Goal: Communication & Community: Answer question/provide support

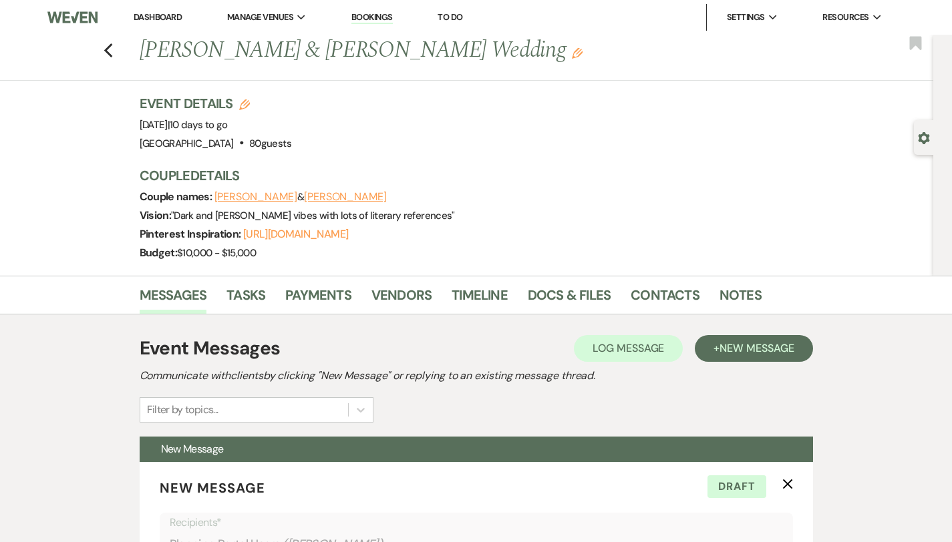
click at [159, 15] on link "Dashboard" at bounding box center [158, 16] width 48 height 11
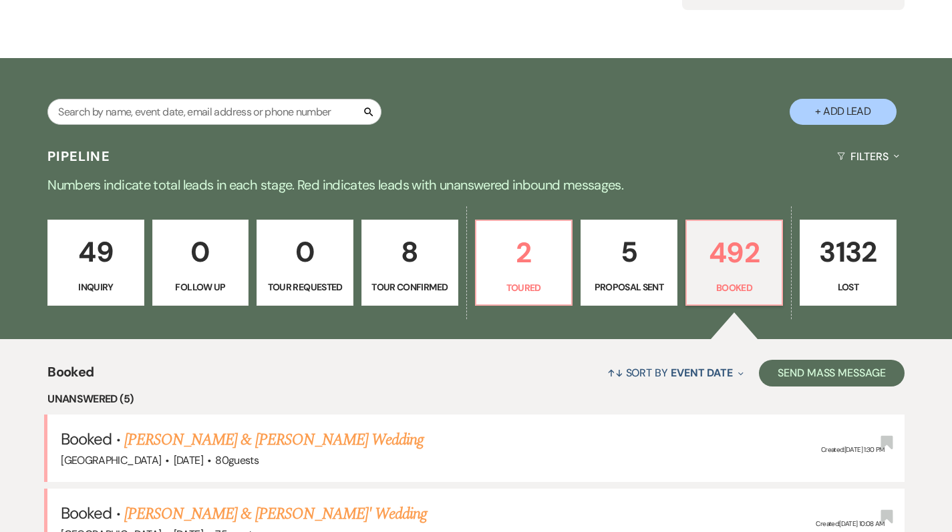
scroll to position [149, 0]
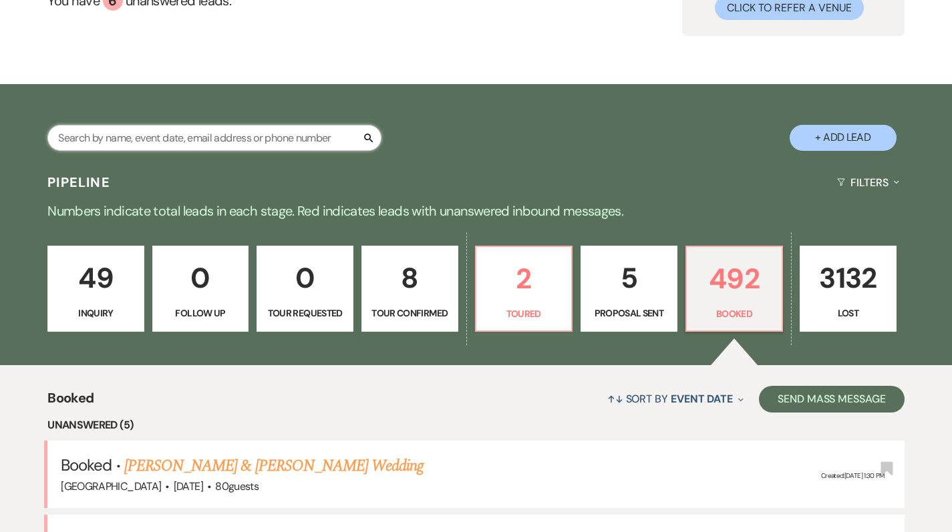
click at [215, 135] on input "text" at bounding box center [214, 138] width 334 height 26
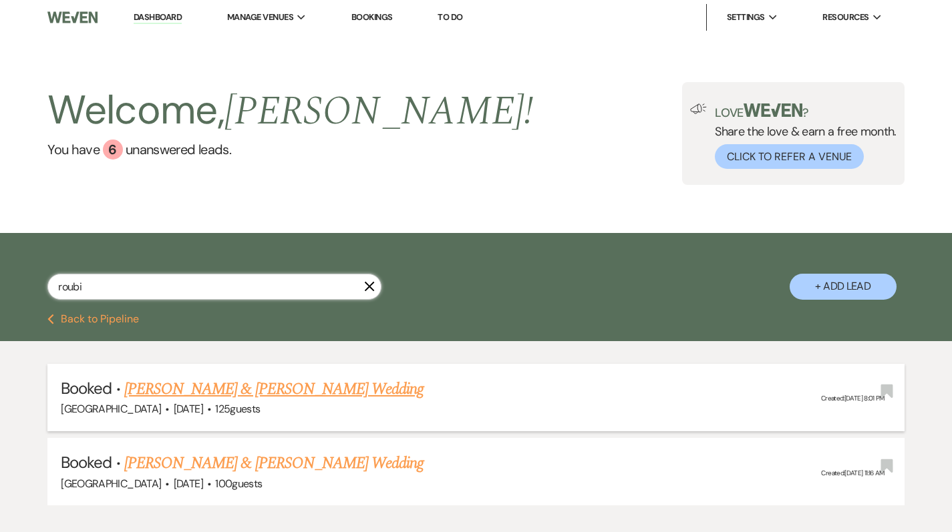
type input "roubi"
click at [276, 392] on link "[PERSON_NAME] & [PERSON_NAME] Wedding" at bounding box center [273, 389] width 299 height 24
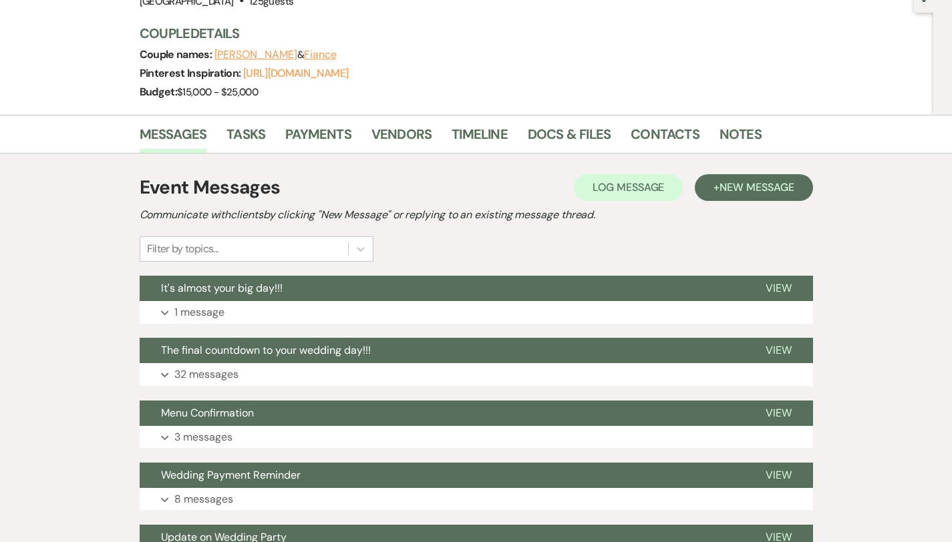
scroll to position [186, 0]
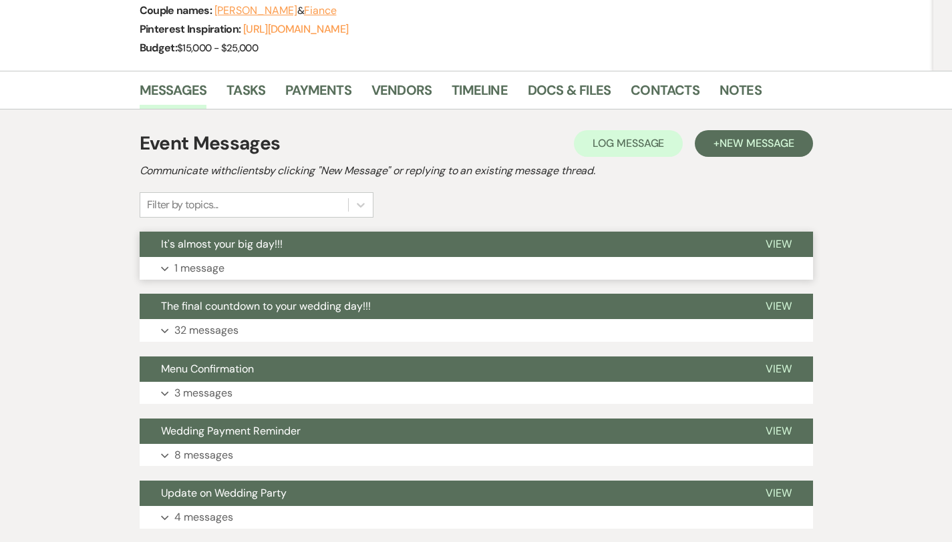
click at [221, 275] on button "Expand 1 message" at bounding box center [476, 268] width 673 height 23
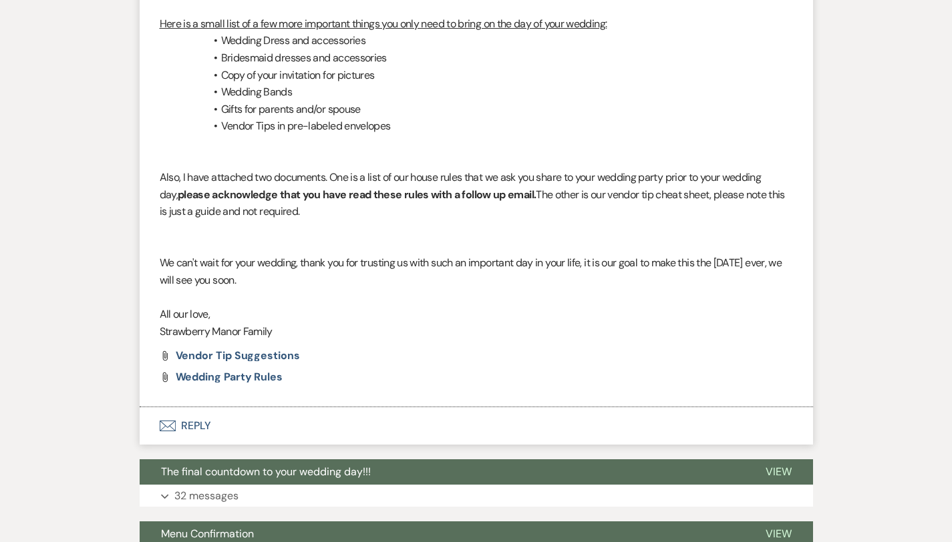
click at [153, 407] on button "Envelope Reply" at bounding box center [476, 425] width 673 height 37
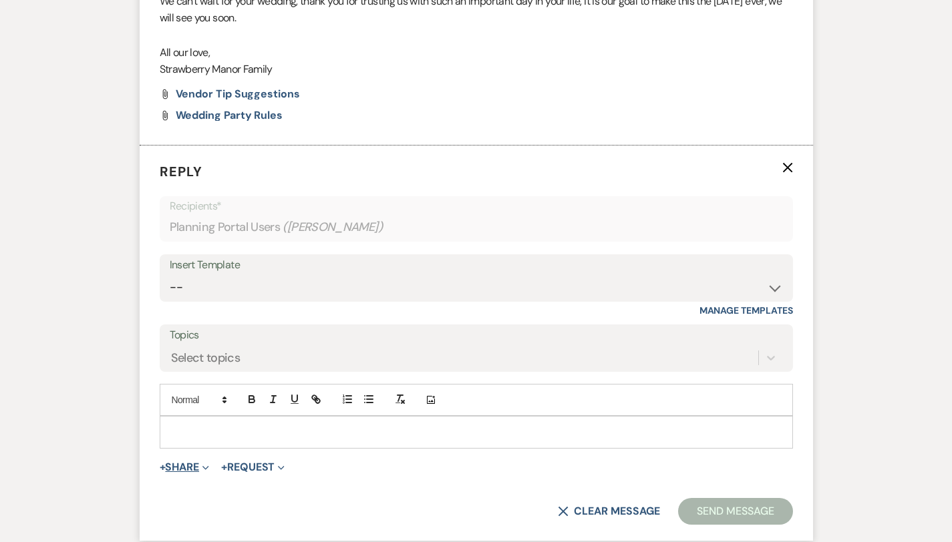
scroll to position [1032, 0]
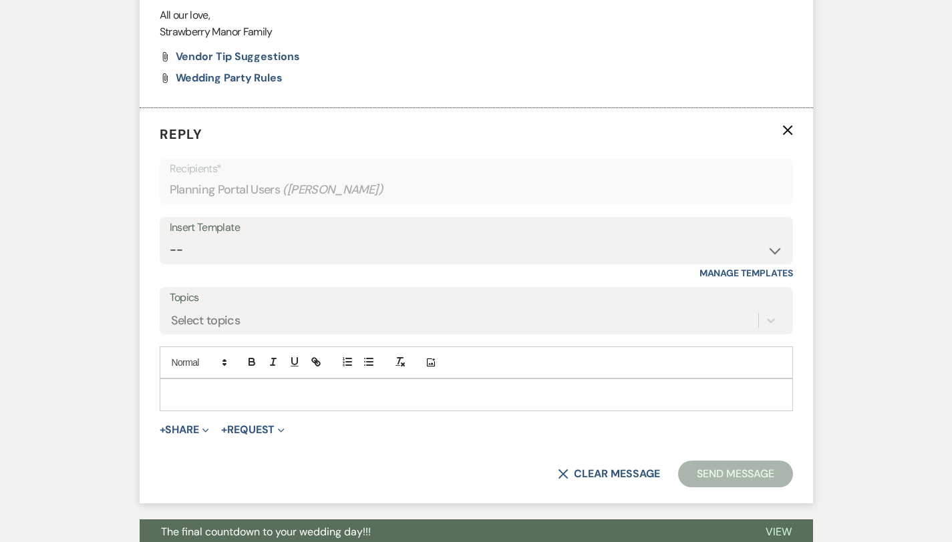
click at [170, 387] on p at bounding box center [476, 394] width 612 height 15
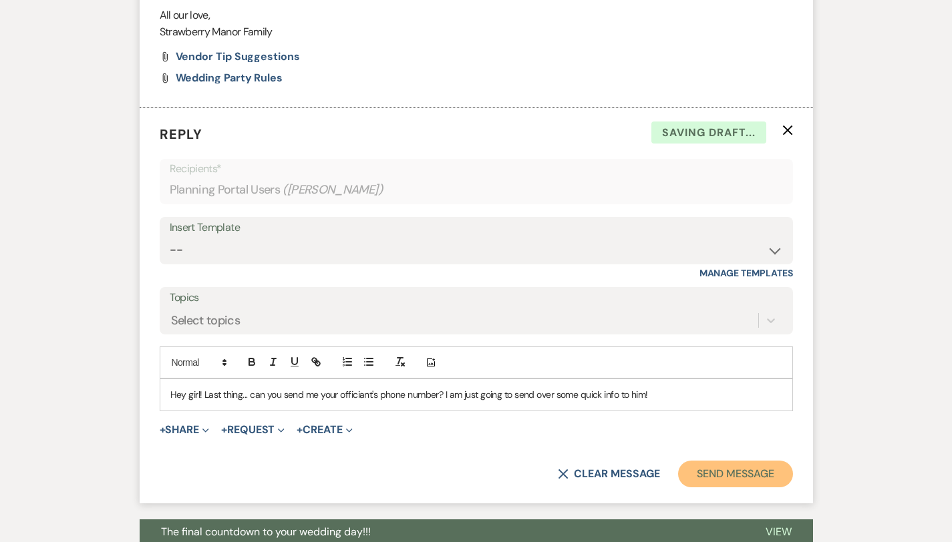
click at [752, 461] on button "Send Message" at bounding box center [735, 474] width 114 height 27
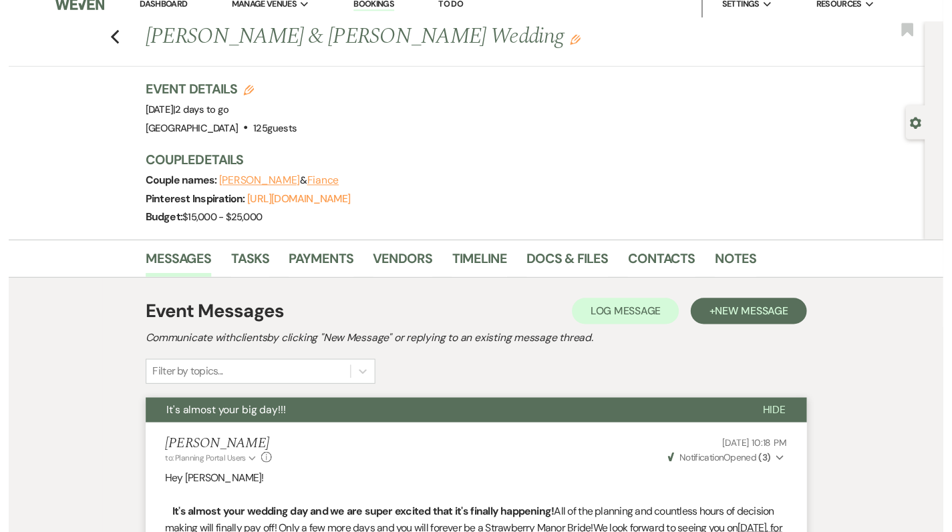
scroll to position [0, 0]
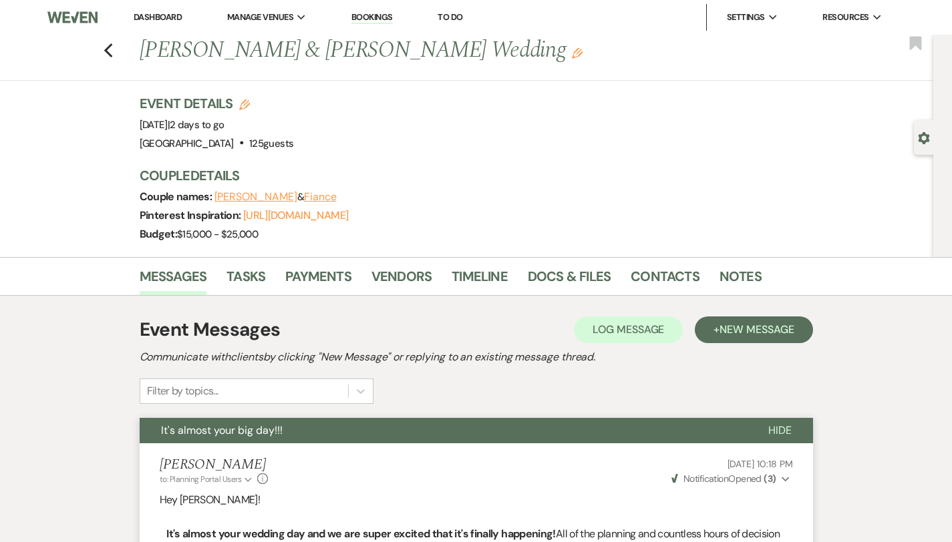
click at [163, 14] on link "Dashboard" at bounding box center [158, 16] width 48 height 11
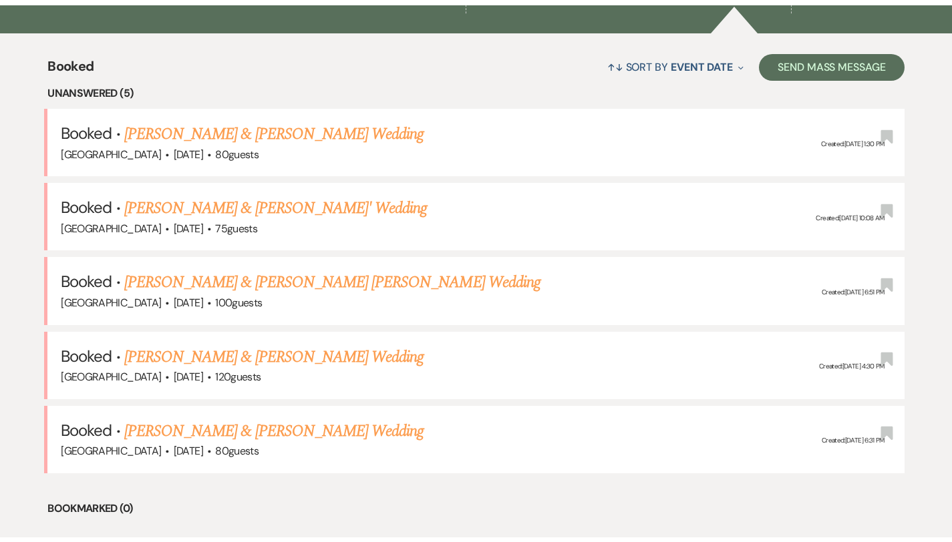
scroll to position [498, 0]
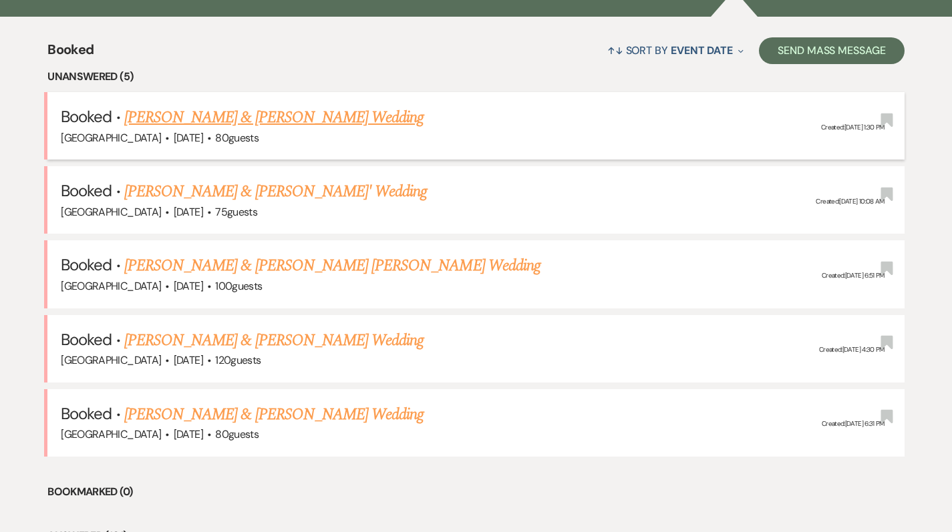
click at [274, 121] on link "[PERSON_NAME] & [PERSON_NAME] Wedding" at bounding box center [273, 118] width 299 height 24
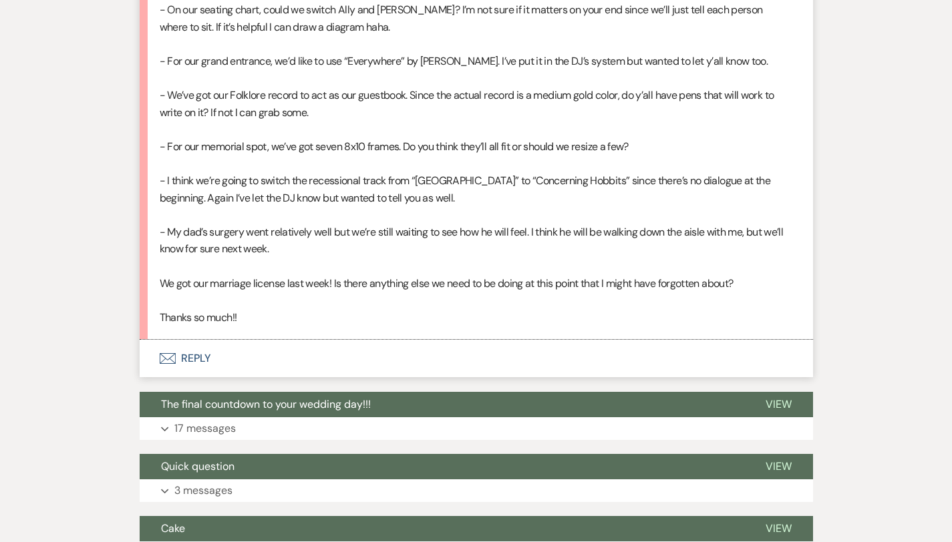
scroll to position [1087, 0]
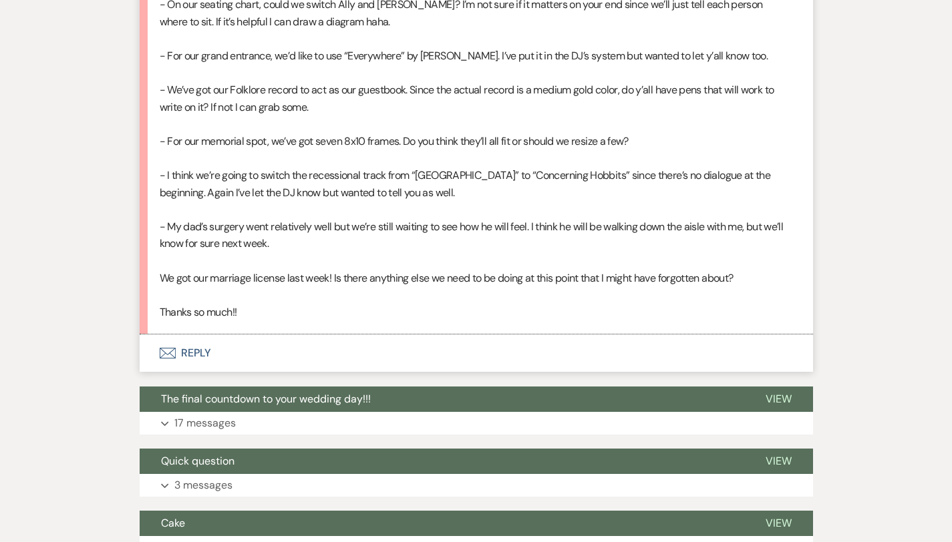
click at [172, 343] on button "Envelope Reply" at bounding box center [476, 353] width 673 height 37
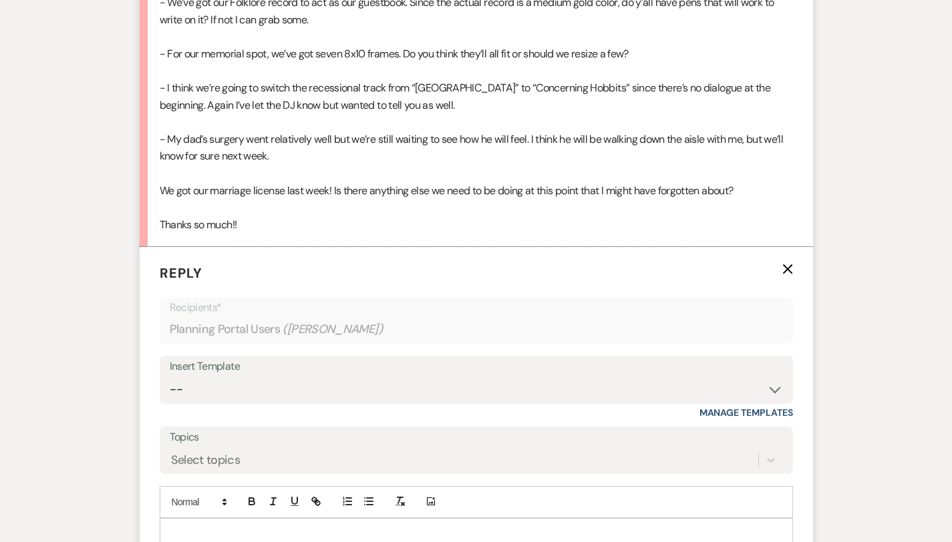
scroll to position [1332, 0]
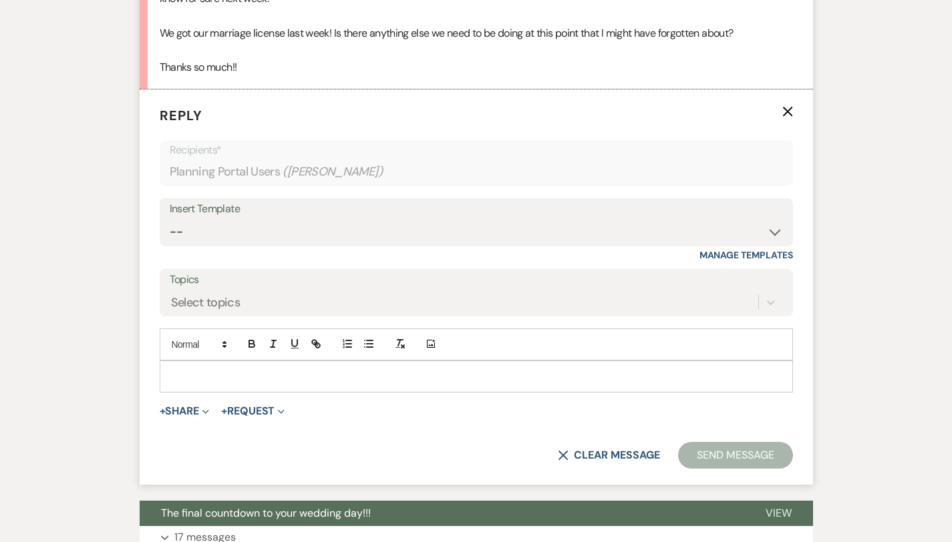
click at [174, 369] on p at bounding box center [476, 376] width 612 height 15
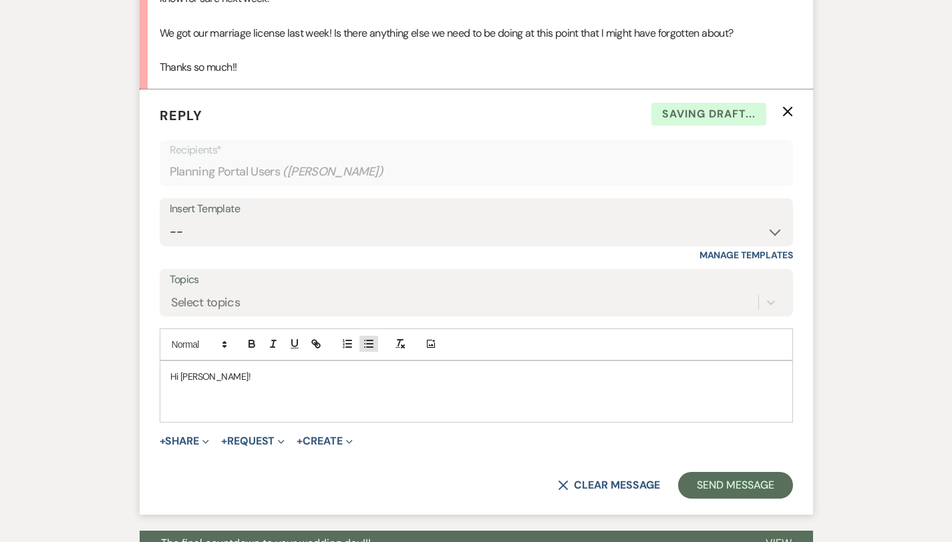
click at [363, 338] on icon "button" at bounding box center [369, 344] width 12 height 12
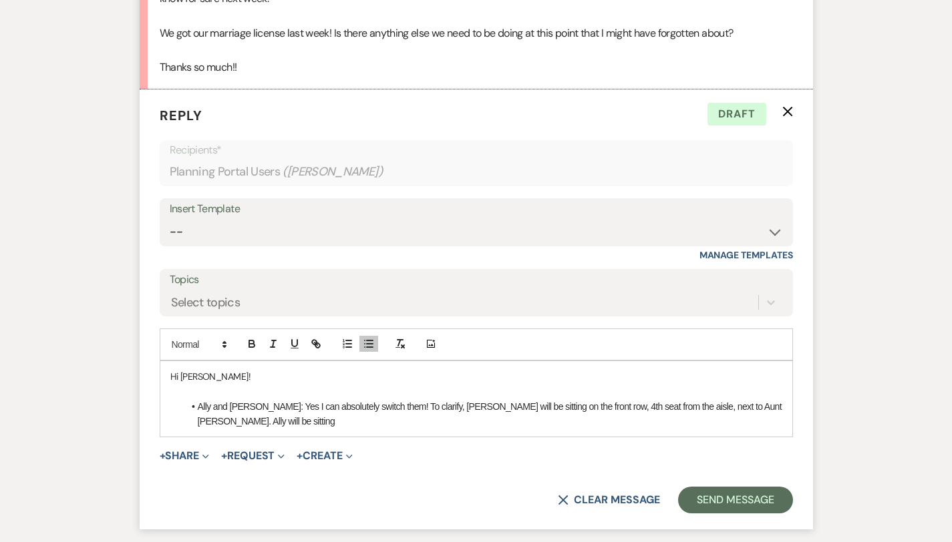
click at [524, 399] on li "Ally and [PERSON_NAME]: Yes I can absolutely switch them! To clarify, [PERSON_N…" at bounding box center [483, 414] width 598 height 30
click at [762, 399] on li "Ally and [PERSON_NAME]: Yes I can absolutely switch them! To clarify, [PERSON_N…" at bounding box center [483, 414] width 598 height 30
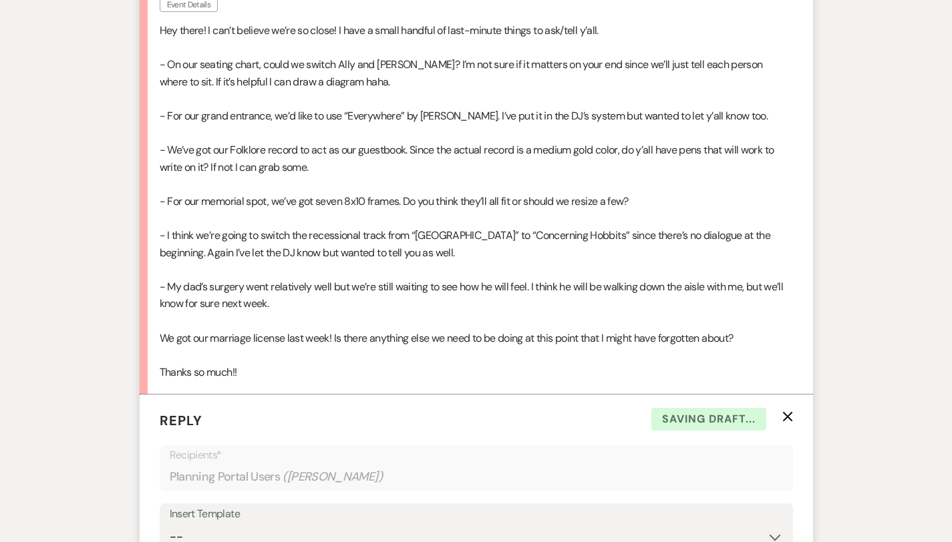
scroll to position [1049, 0]
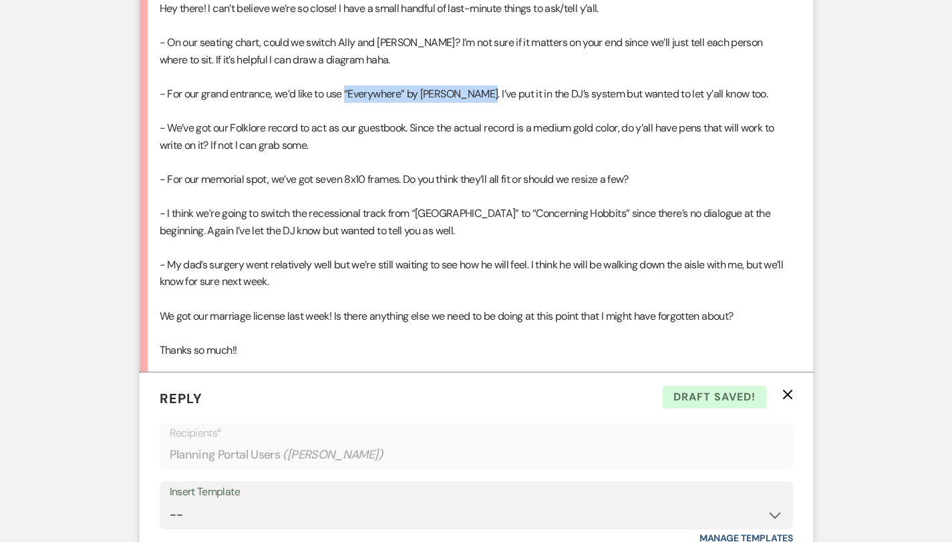
drag, startPoint x: 302, startPoint y: 76, endPoint x: 447, endPoint y: 80, distance: 145.0
click at [447, 85] on p "- For our grand entrance, we’d like to use “Everywhere” by [PERSON_NAME]. I’ve …" at bounding box center [476, 93] width 633 height 17
copy p "“Everywhere” by [PERSON_NAME]"
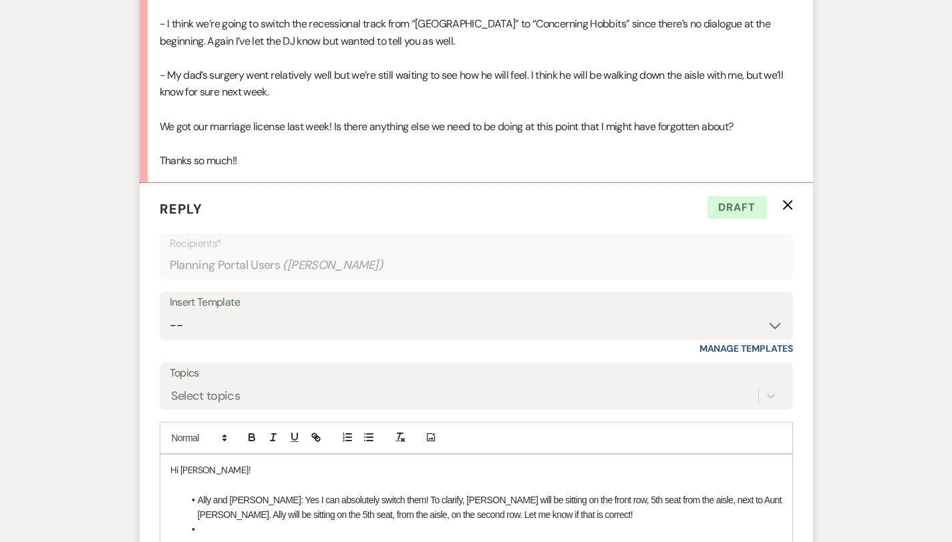
scroll to position [1239, 0]
click at [234, 522] on li at bounding box center [483, 529] width 598 height 15
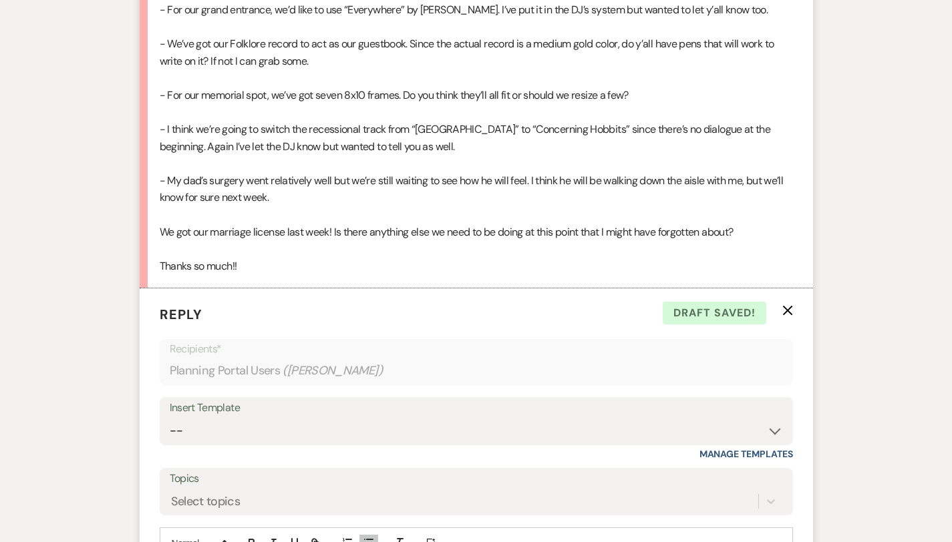
scroll to position [1133, 0]
drag, startPoint x: 432, startPoint y: 114, endPoint x: 524, endPoint y: 120, distance: 91.7
click at [524, 120] on p "- I think we’re going to switch the recessional track from “[GEOGRAPHIC_DATA]” …" at bounding box center [476, 137] width 633 height 34
copy p "Concerning Hobbits"
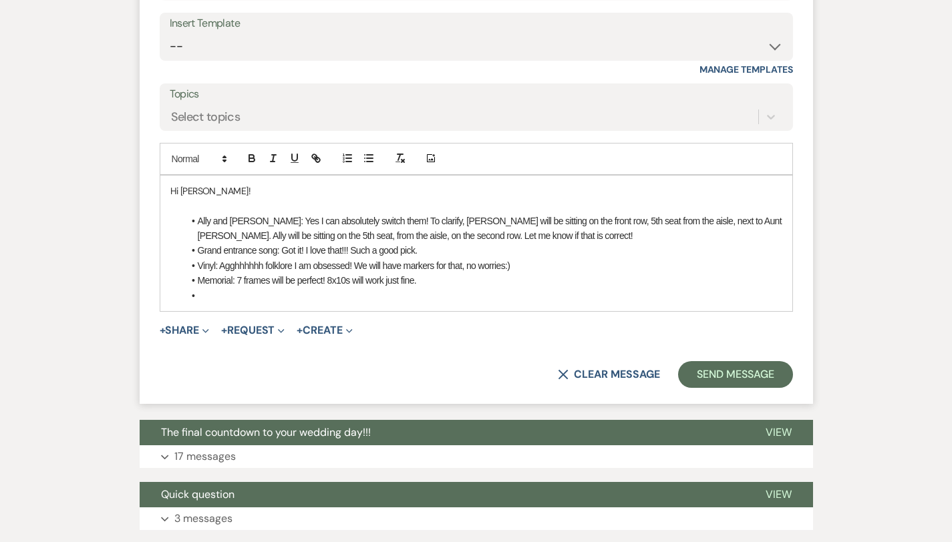
scroll to position [1519, 0]
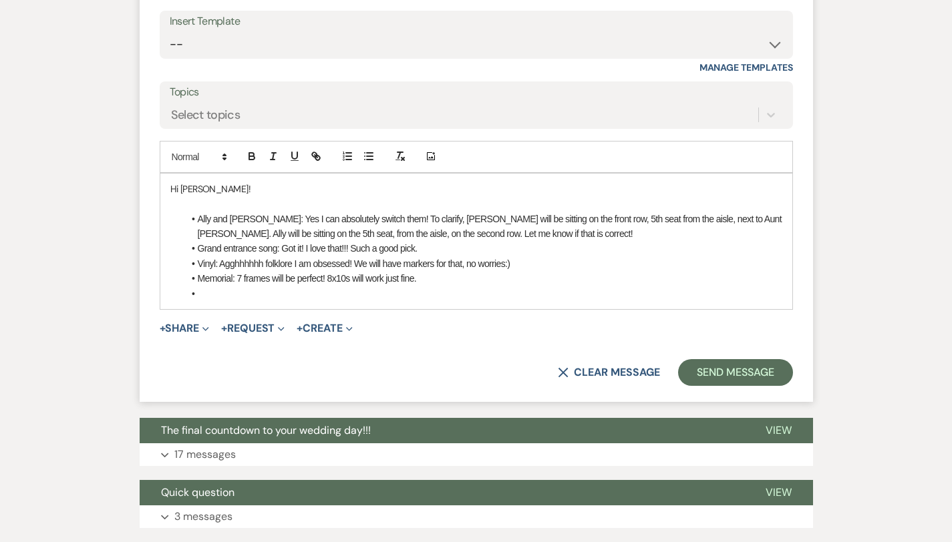
click at [196, 287] on li at bounding box center [483, 294] width 598 height 15
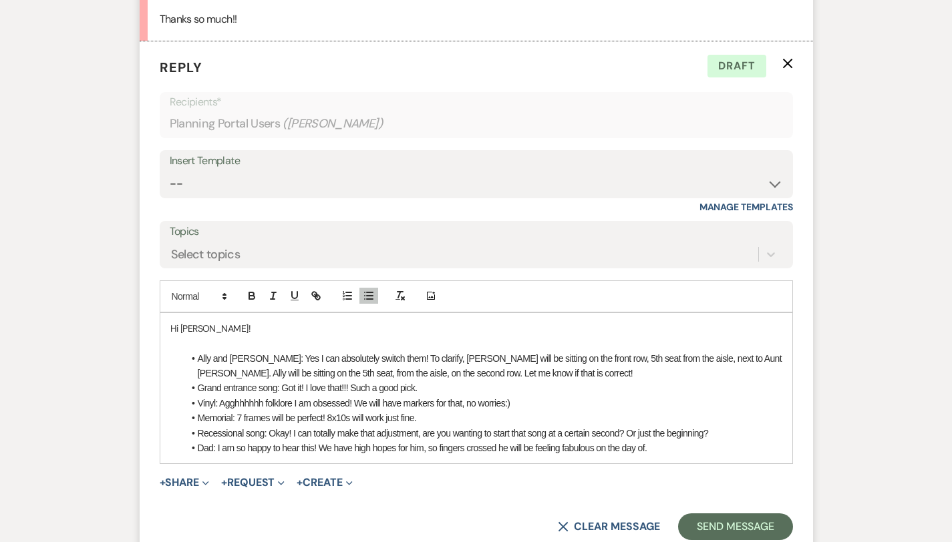
scroll to position [1501, 0]
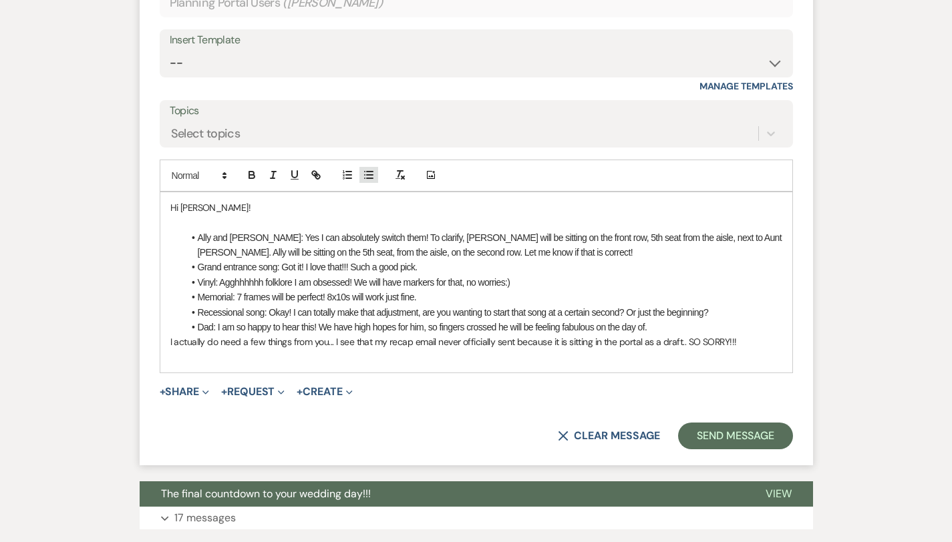
click at [367, 172] on line "button" at bounding box center [370, 172] width 6 height 0
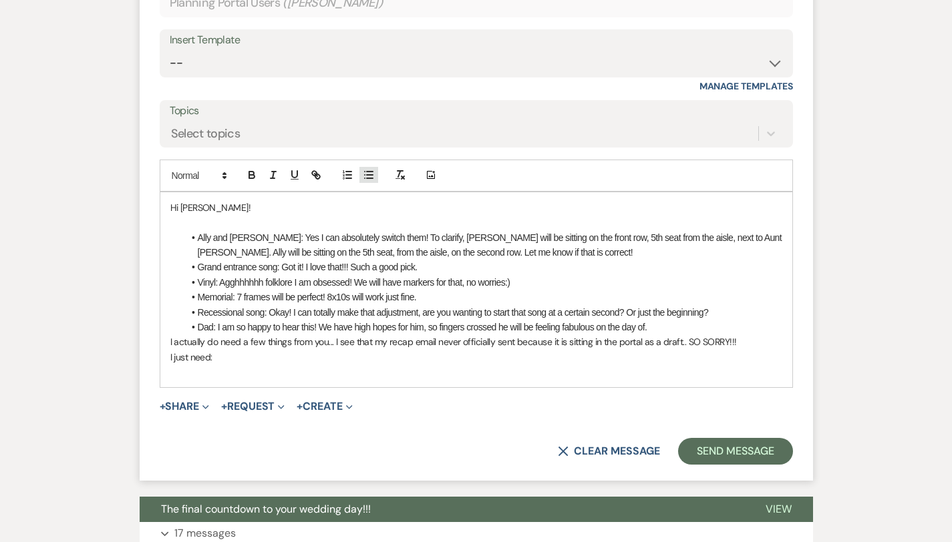
click at [359, 167] on button "button" at bounding box center [368, 175] width 19 height 16
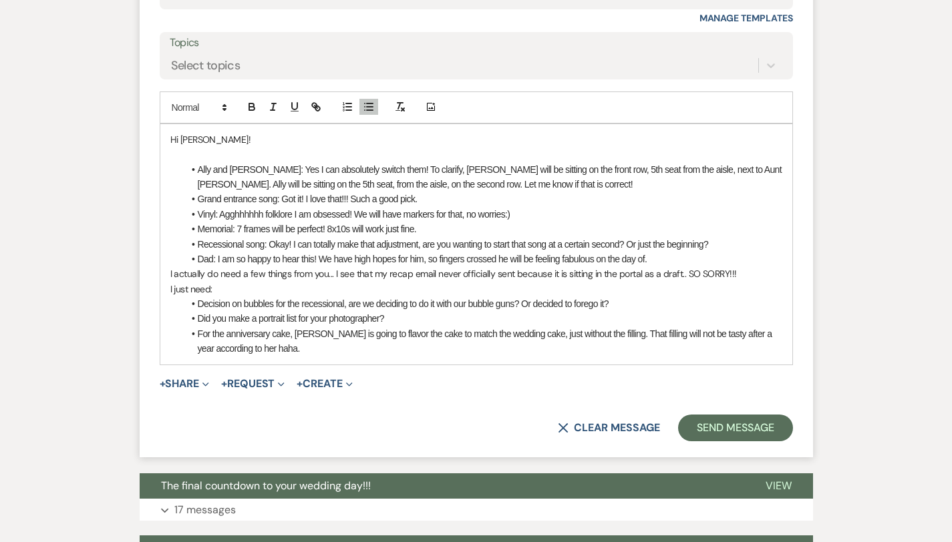
scroll to position [1620, 0]
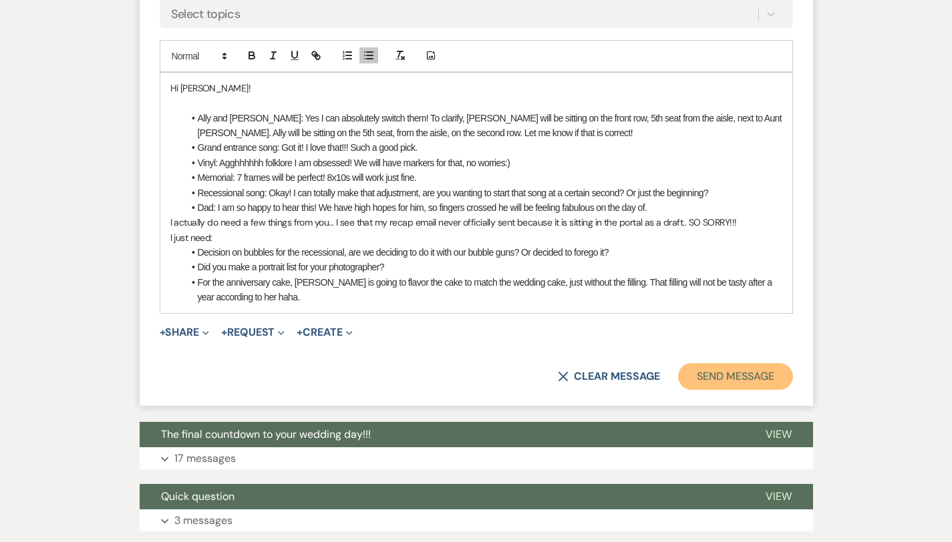
click at [763, 363] on button "Send Message" at bounding box center [735, 376] width 114 height 27
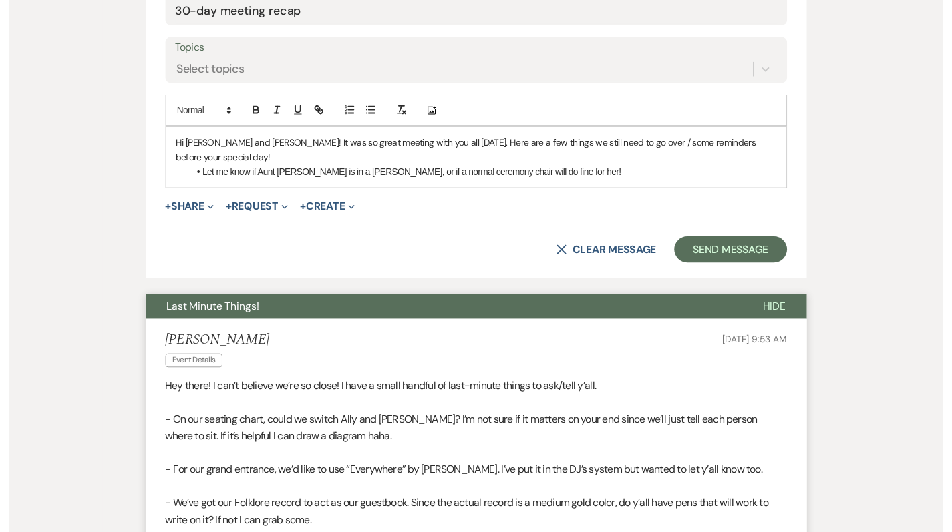
scroll to position [0, 0]
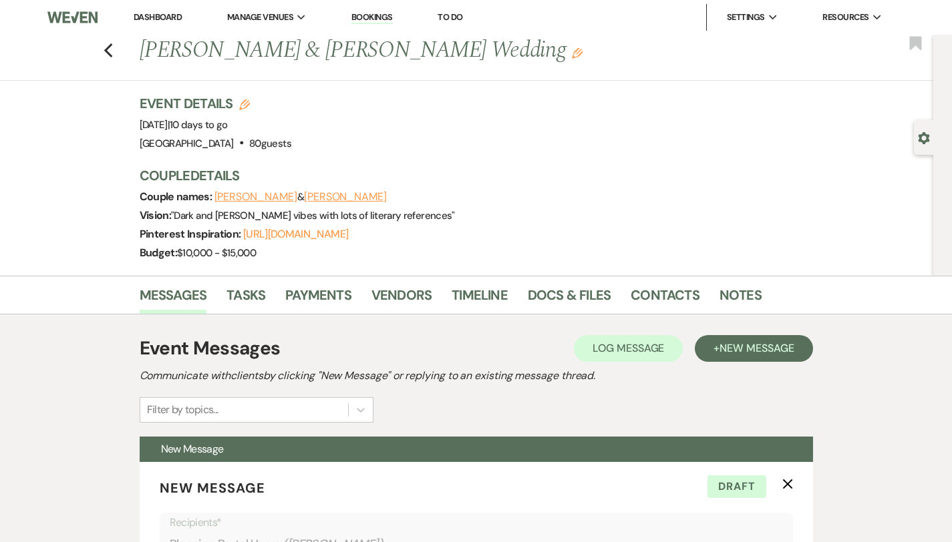
click at [158, 16] on link "Dashboard" at bounding box center [158, 16] width 48 height 11
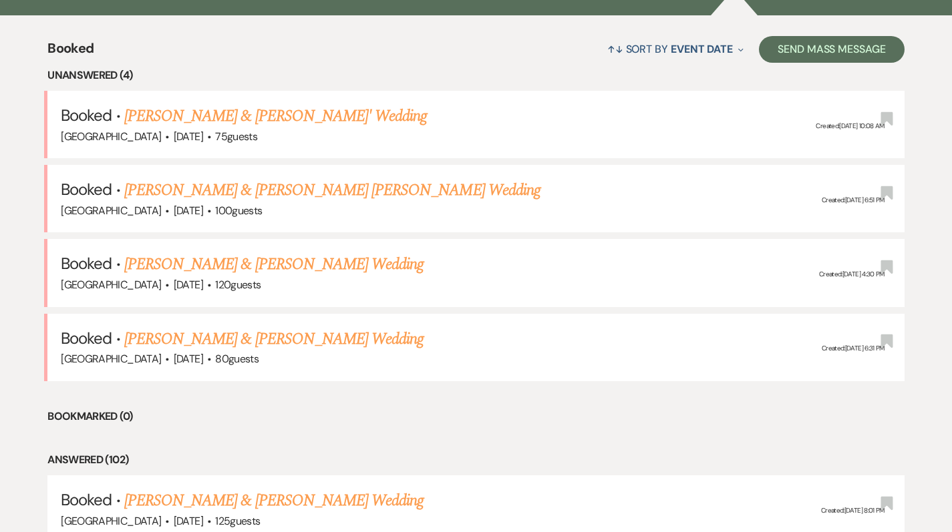
scroll to position [494, 0]
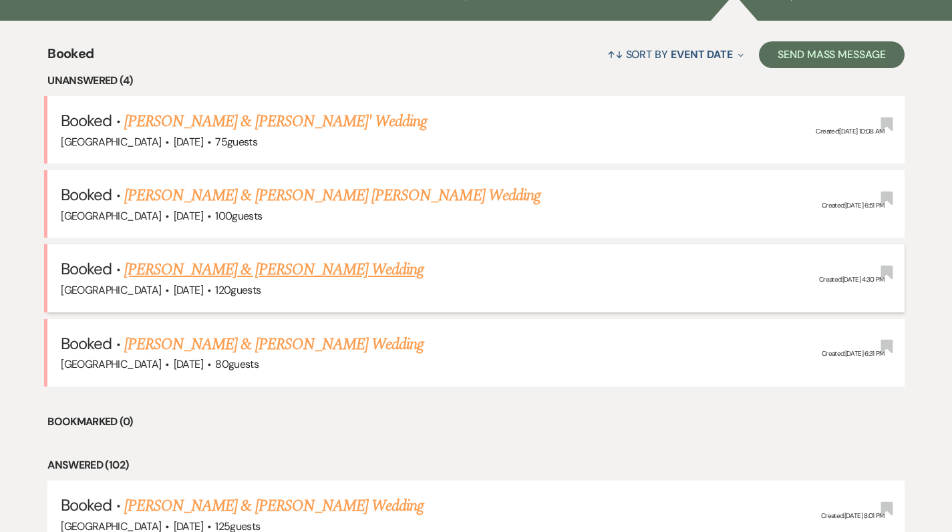
click at [186, 266] on link "[PERSON_NAME] & [PERSON_NAME] Wedding" at bounding box center [273, 270] width 299 height 24
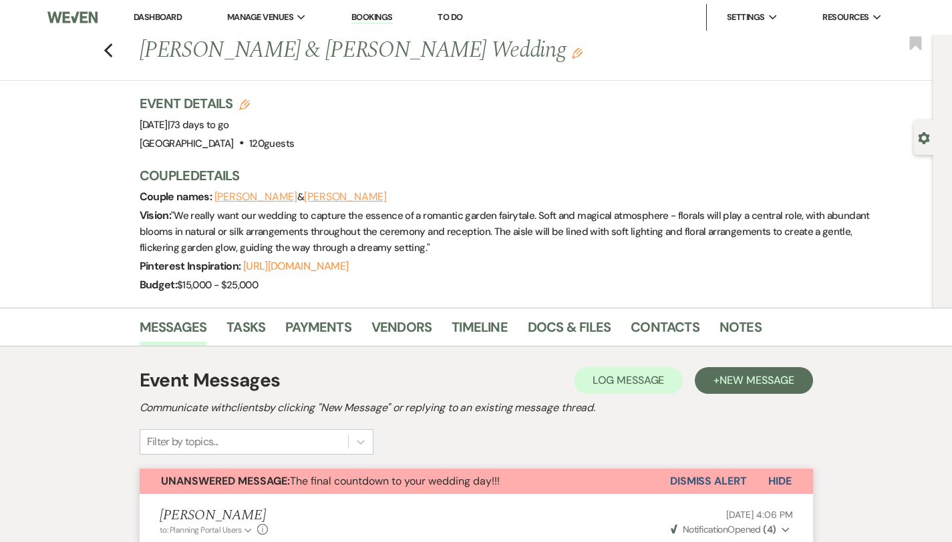
click at [163, 21] on link "Dashboard" at bounding box center [158, 16] width 48 height 11
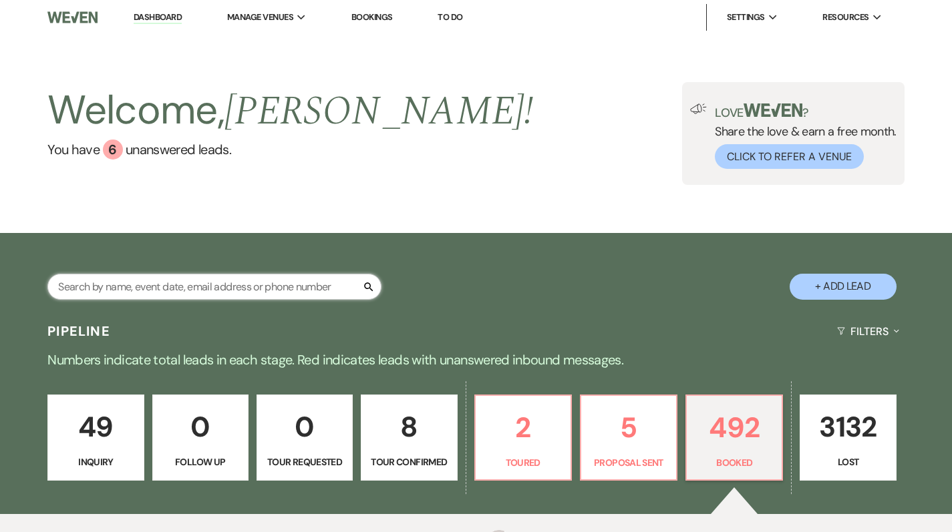
click at [226, 299] on input "text" at bounding box center [214, 287] width 334 height 26
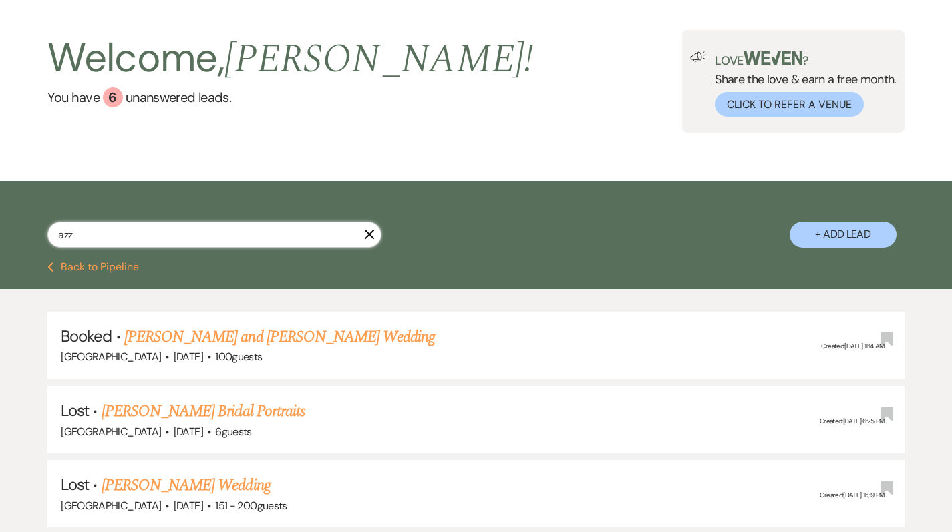
scroll to position [95, 0]
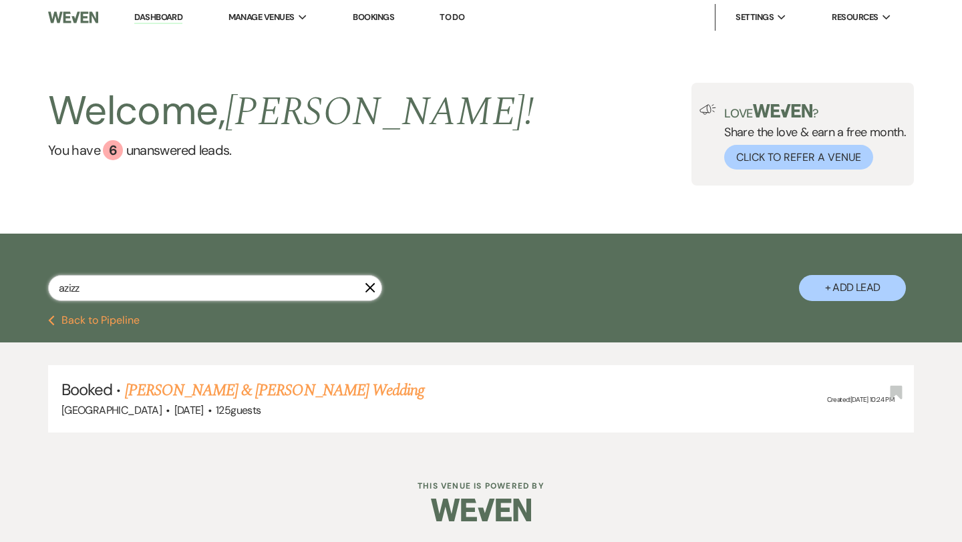
type input "azizz"
click at [237, 393] on link "[PERSON_NAME] & [PERSON_NAME] Wedding" at bounding box center [274, 391] width 299 height 24
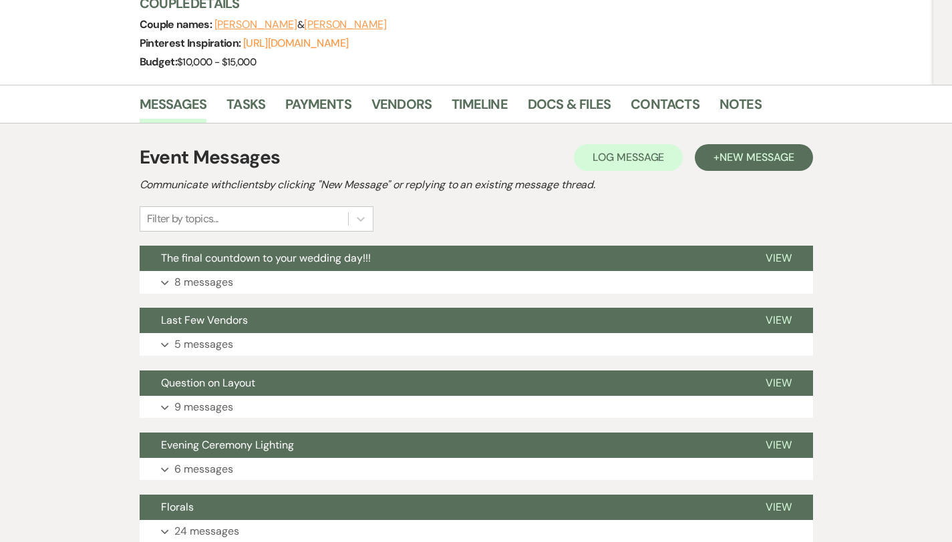
scroll to position [183, 0]
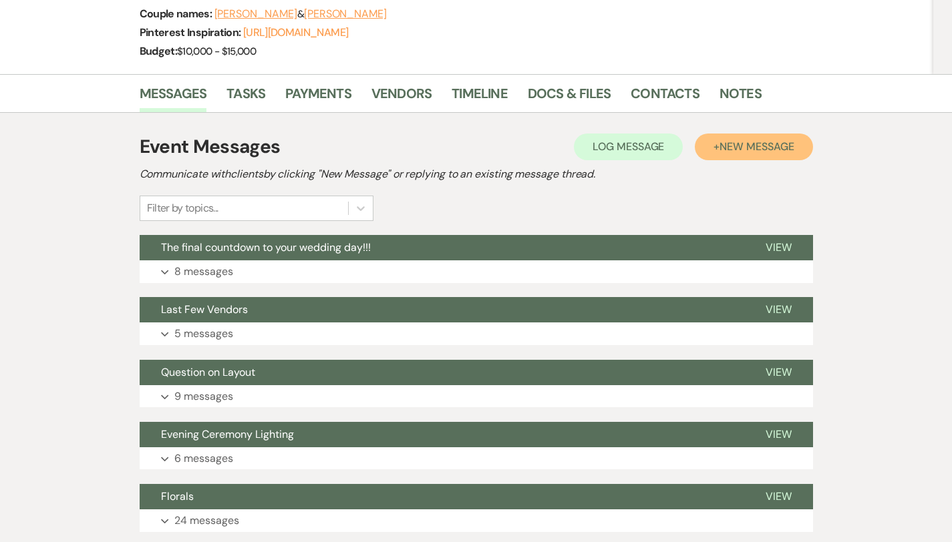
click at [793, 148] on span "New Message" at bounding box center [756, 147] width 74 height 14
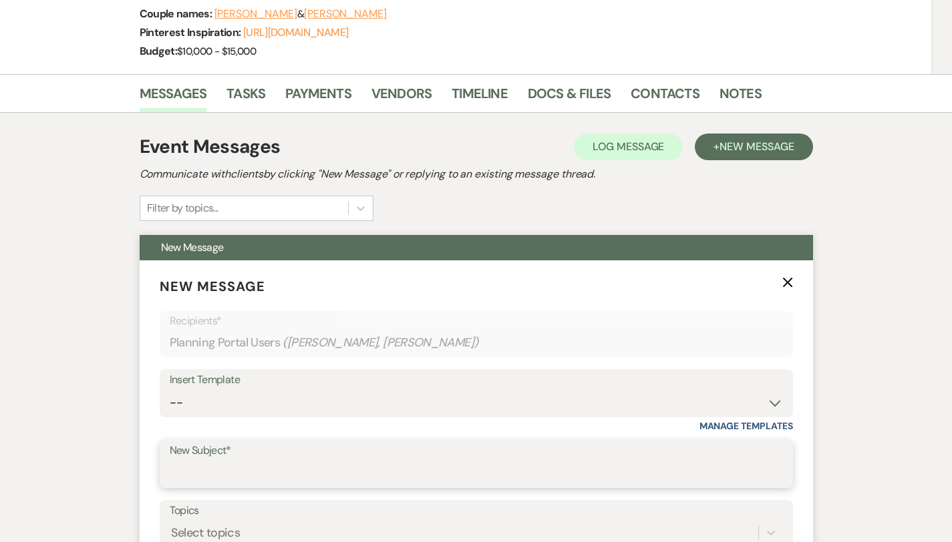
click at [174, 474] on input "New Subject*" at bounding box center [476, 474] width 613 height 26
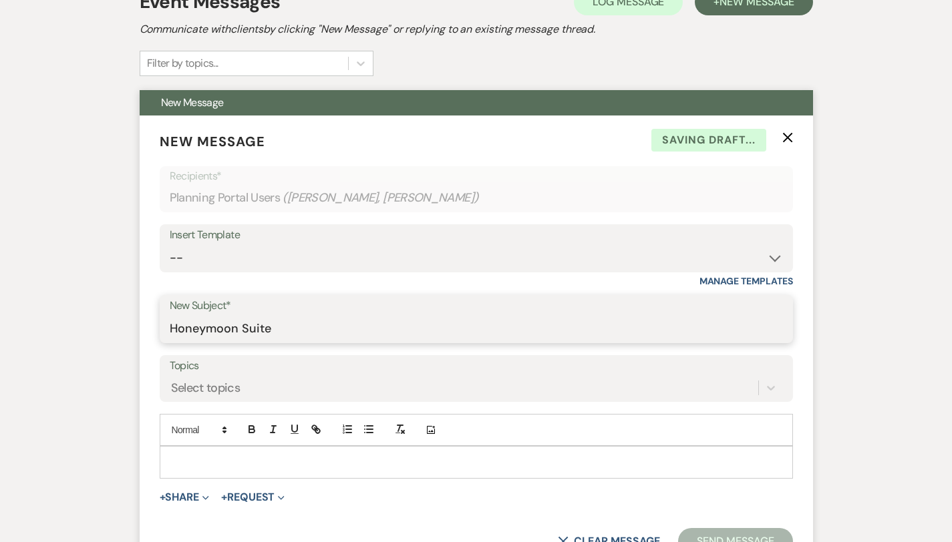
scroll to position [333, 0]
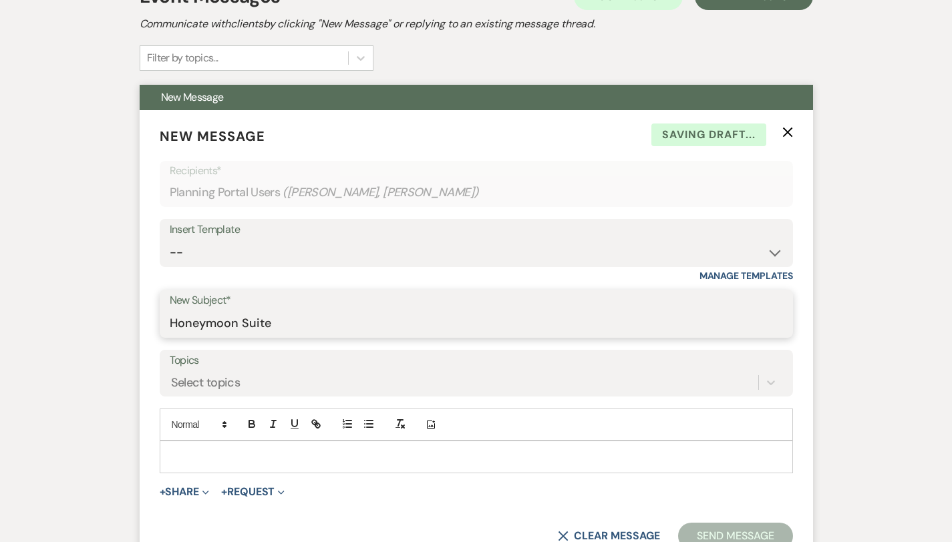
type input "Honeymoon Suite"
click at [167, 466] on div at bounding box center [476, 456] width 632 height 31
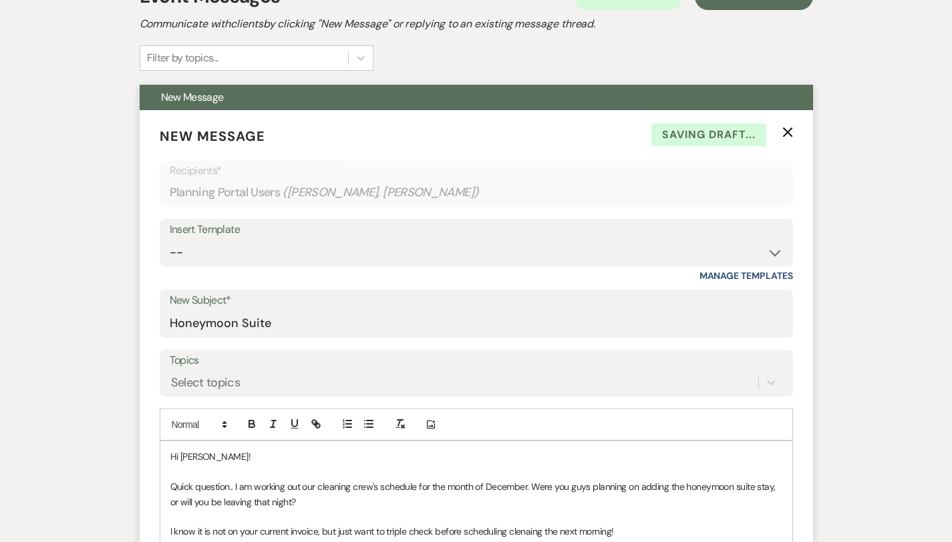
click at [476, 534] on p "I know it is not on your current invoice, but just want to triple check before …" at bounding box center [476, 531] width 612 height 15
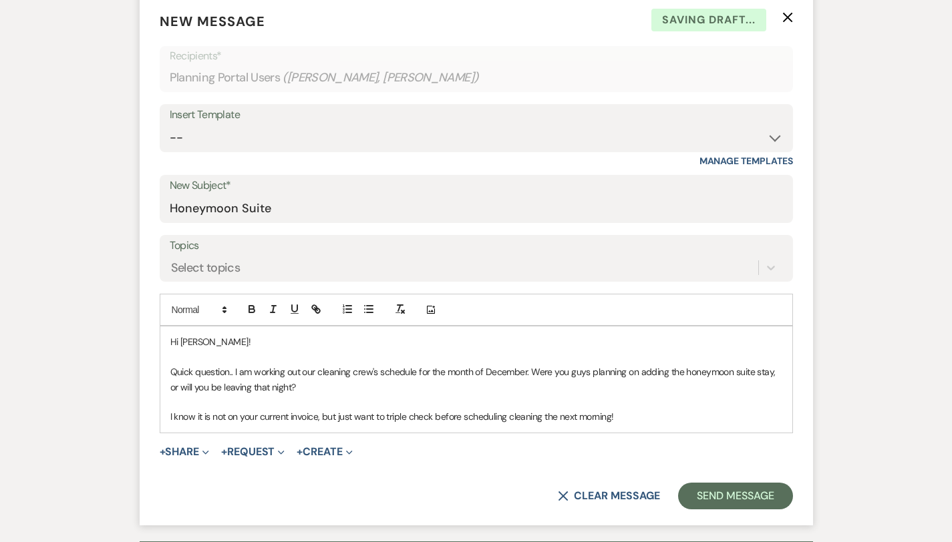
scroll to position [445, 0]
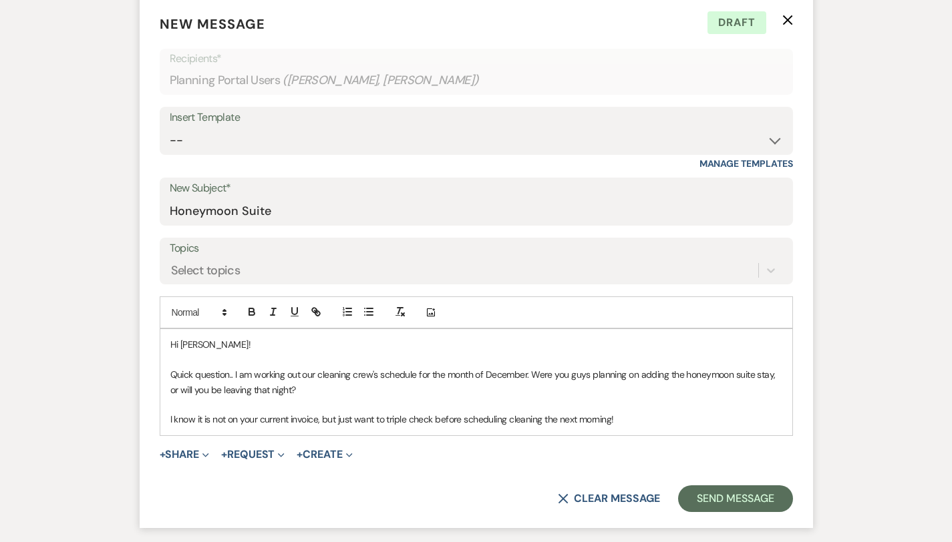
click at [160, 390] on div "Hi [PERSON_NAME]! Quick question.. I am working out our cleaning crew's schedul…" at bounding box center [476, 382] width 632 height 106
click at [769, 504] on button "Send Message" at bounding box center [735, 499] width 114 height 27
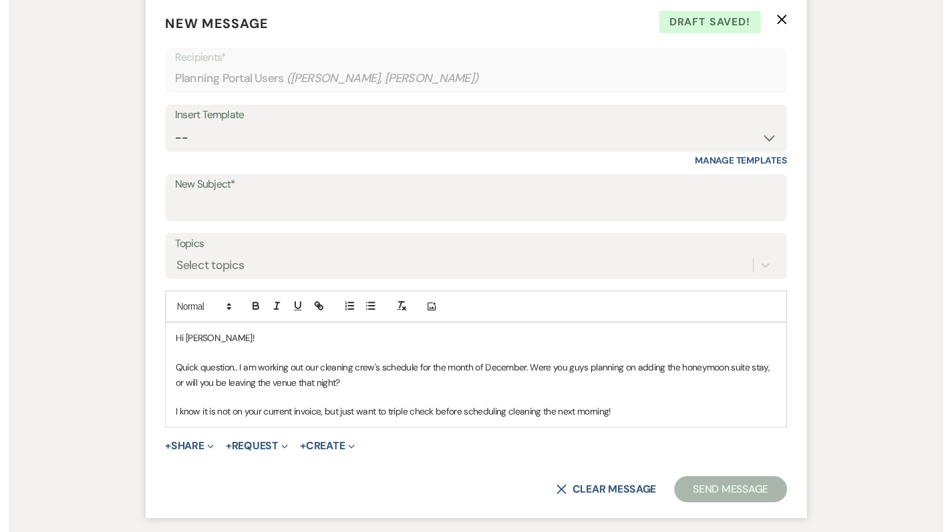
scroll to position [0, 0]
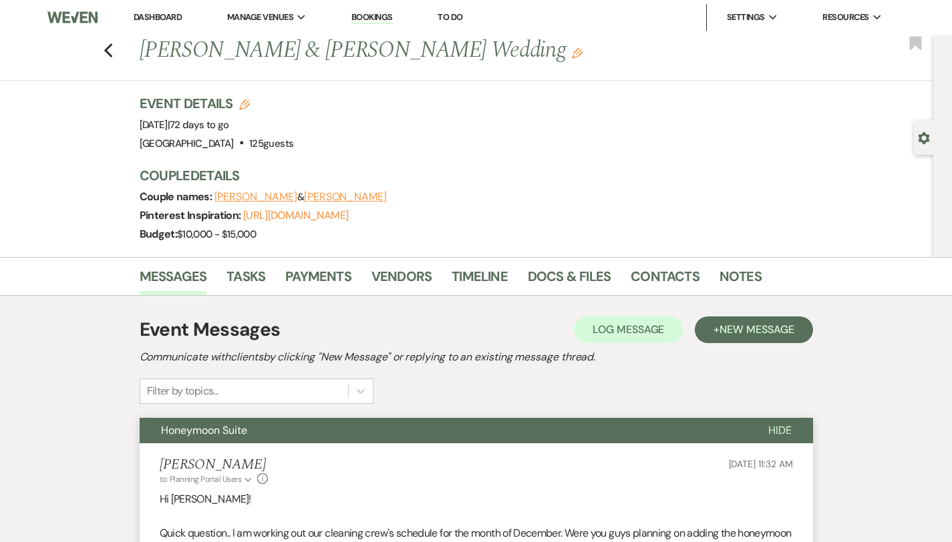
click at [162, 16] on link "Dashboard" at bounding box center [158, 16] width 48 height 11
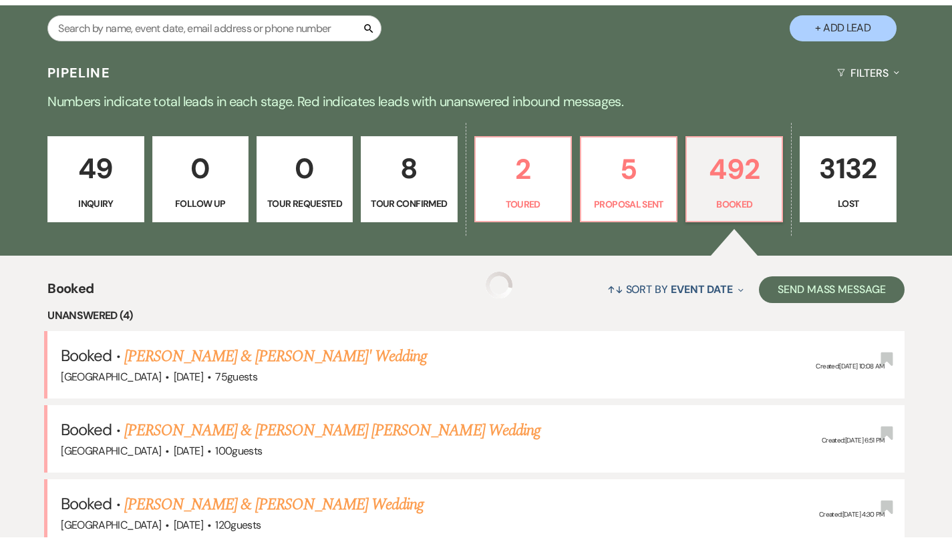
scroll to position [490, 0]
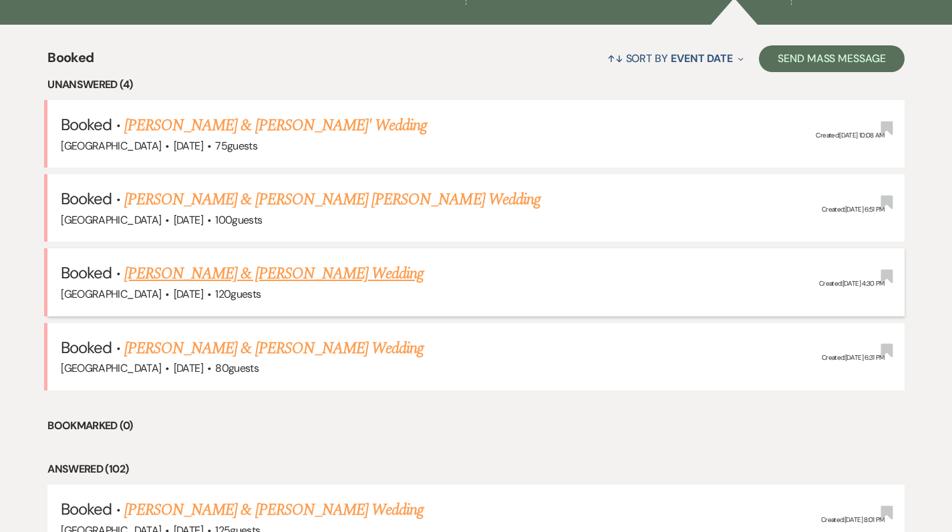
click at [281, 277] on link "[PERSON_NAME] & [PERSON_NAME] Wedding" at bounding box center [273, 274] width 299 height 24
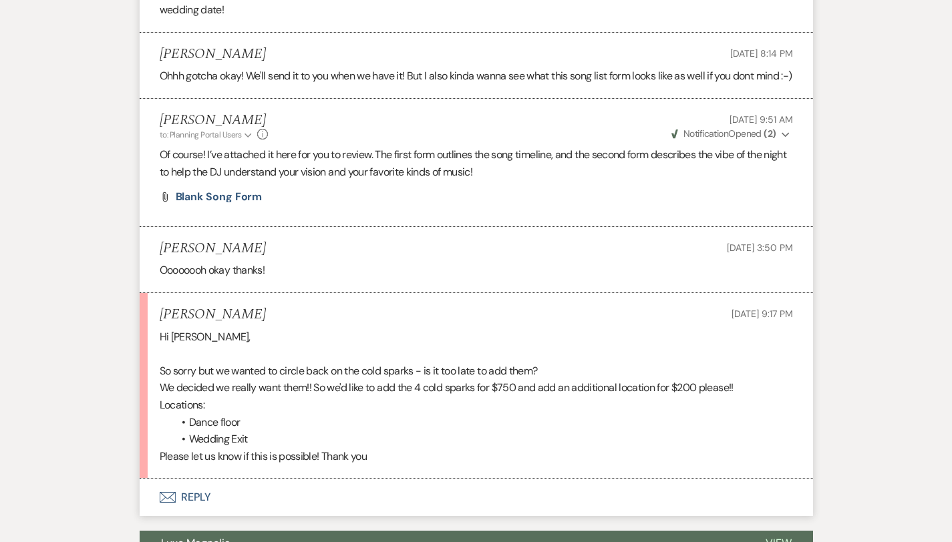
scroll to position [6066, 0]
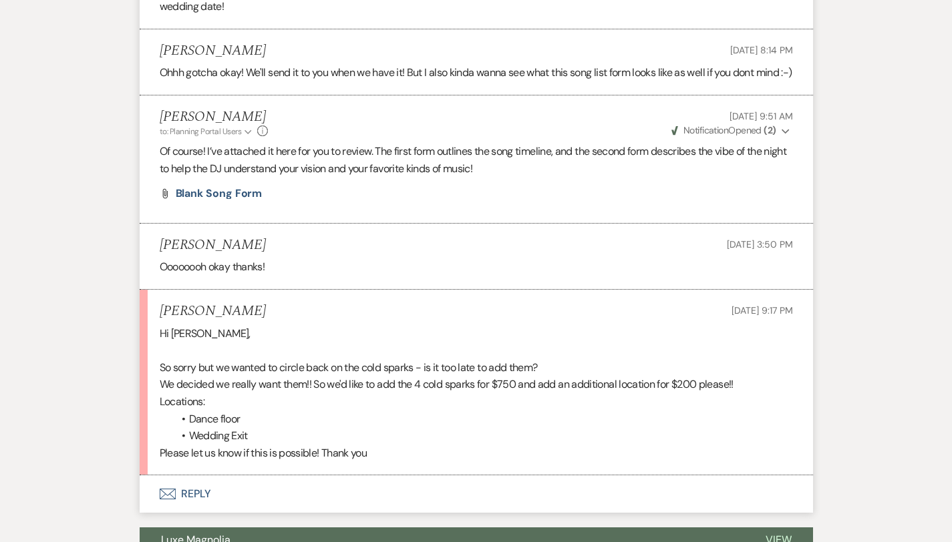
click at [146, 476] on button "Envelope Reply" at bounding box center [476, 494] width 673 height 37
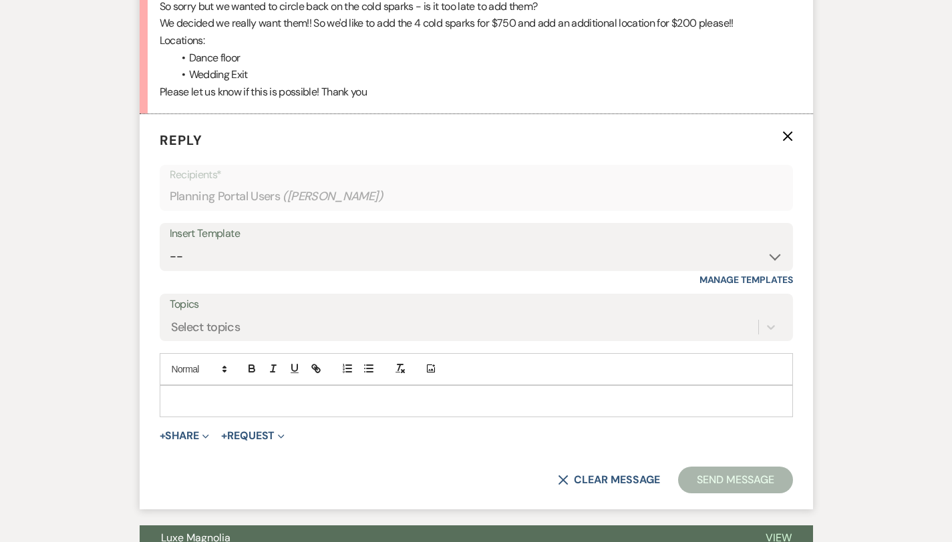
scroll to position [6436, 0]
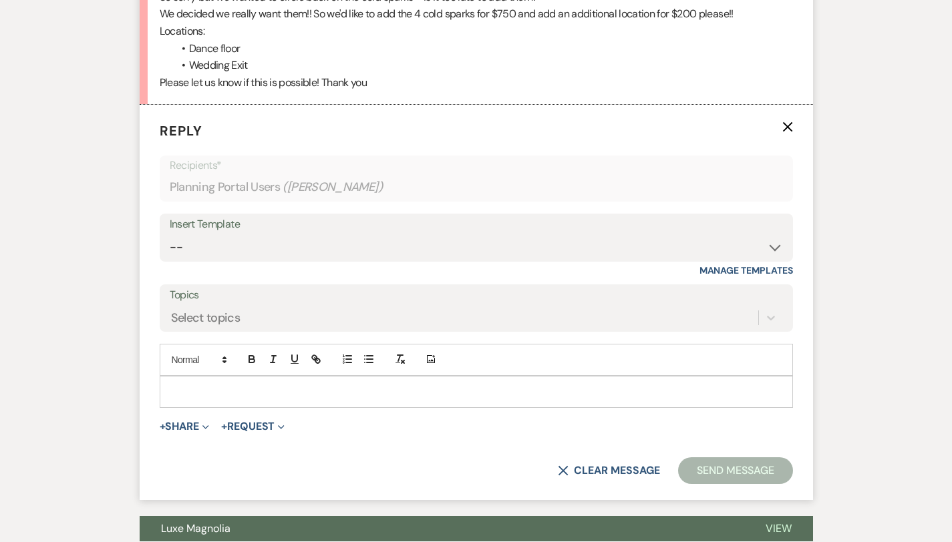
click at [188, 385] on p at bounding box center [476, 392] width 612 height 15
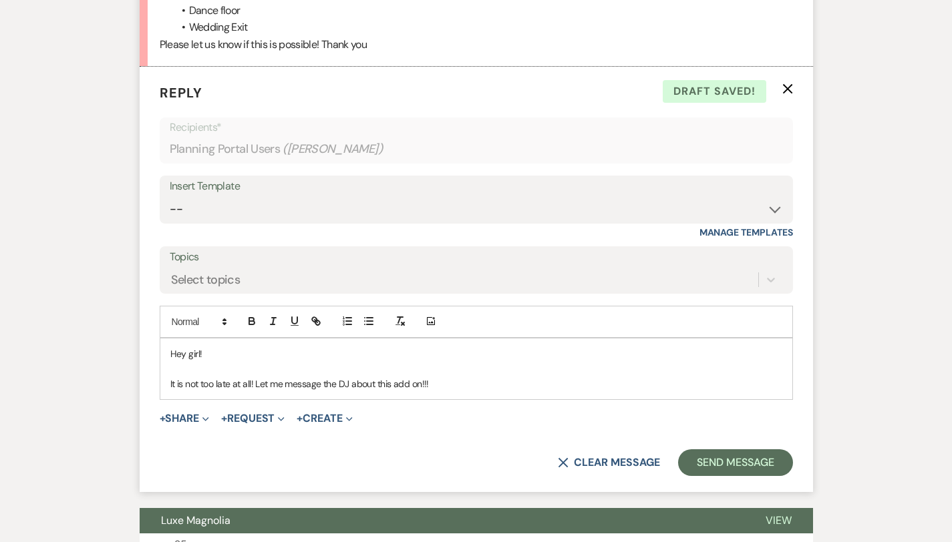
scroll to position [6473, 0]
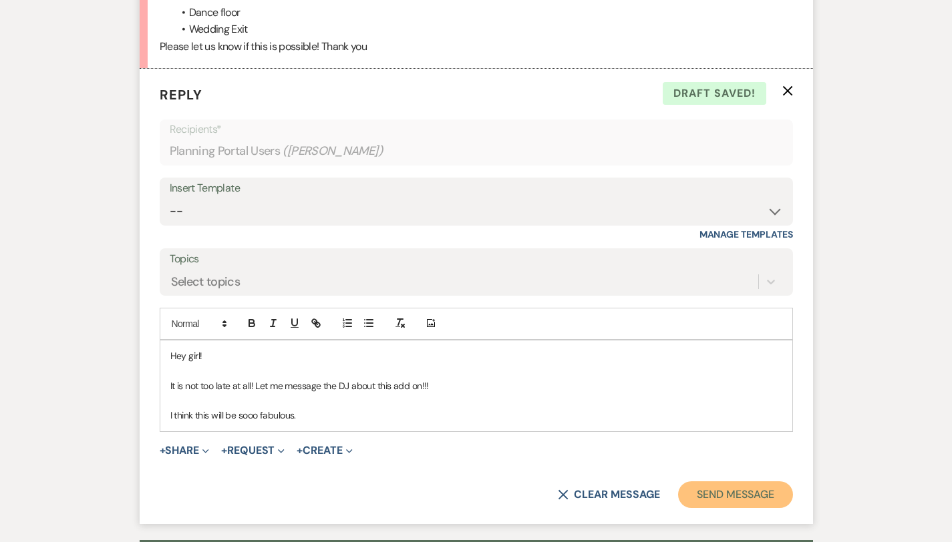
click at [763, 482] on button "Send Message" at bounding box center [735, 495] width 114 height 27
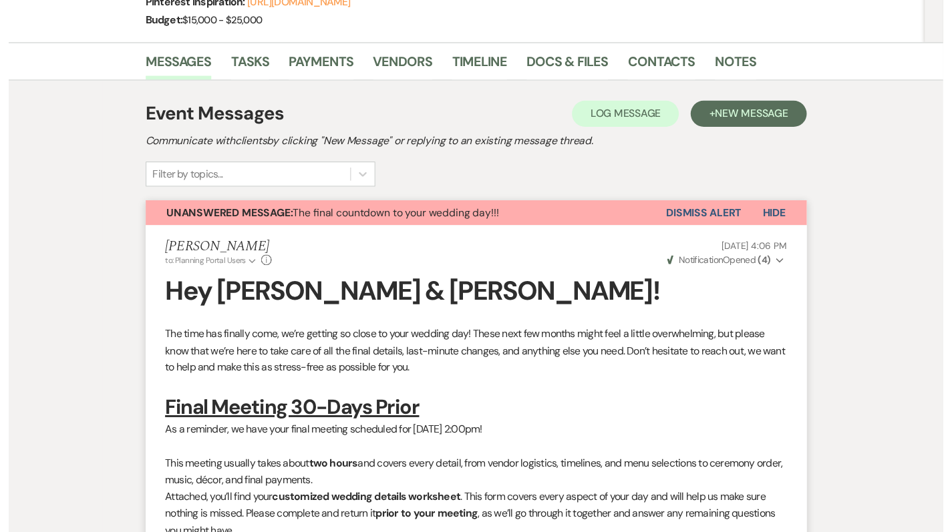
scroll to position [0, 0]
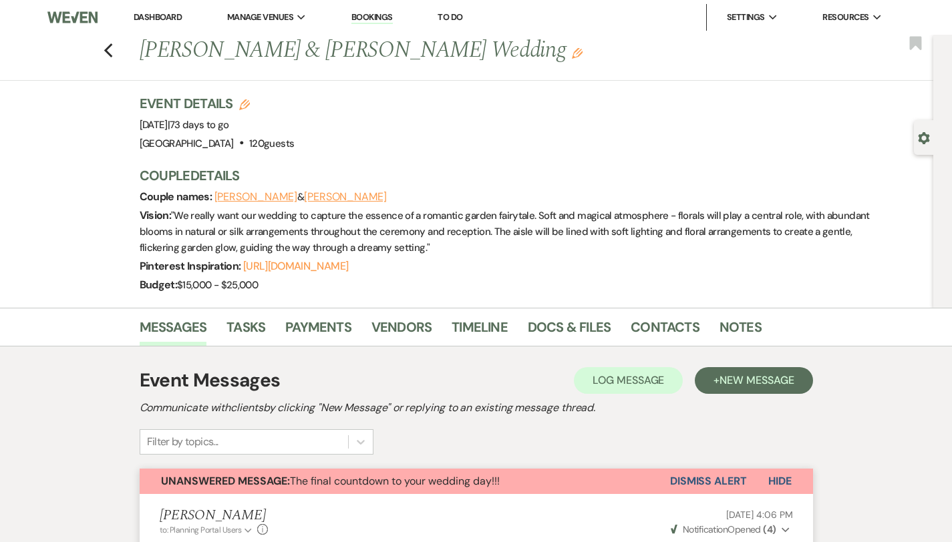
click at [162, 15] on link "Dashboard" at bounding box center [158, 16] width 48 height 11
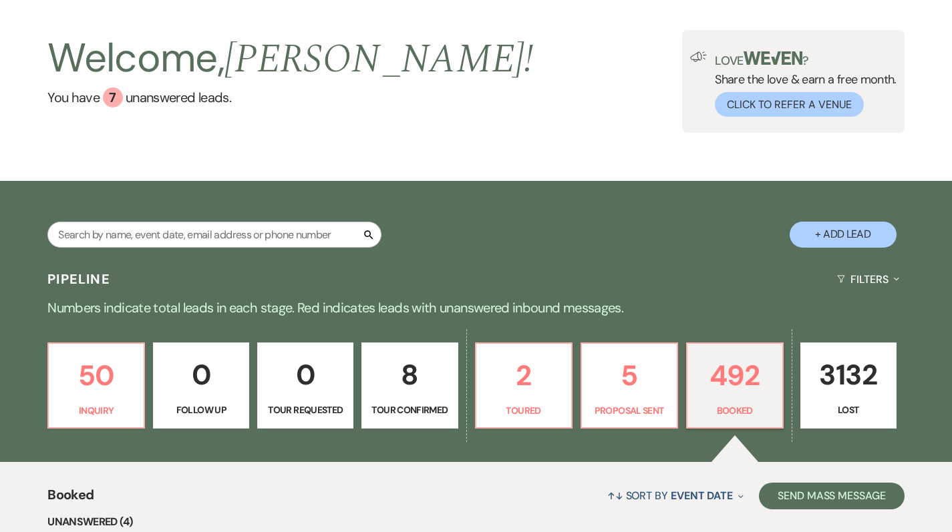
scroll to position [379, 0]
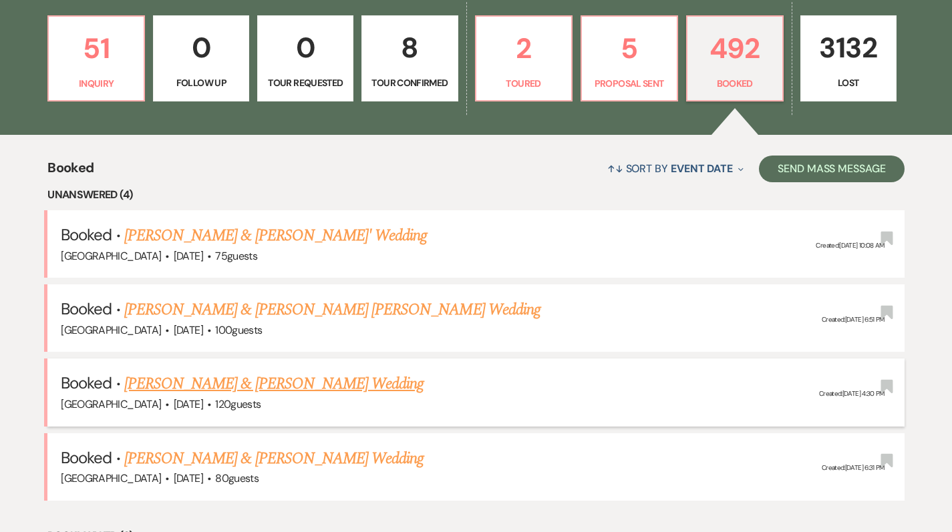
click at [180, 385] on link "[PERSON_NAME] & [PERSON_NAME] Wedding" at bounding box center [273, 384] width 299 height 24
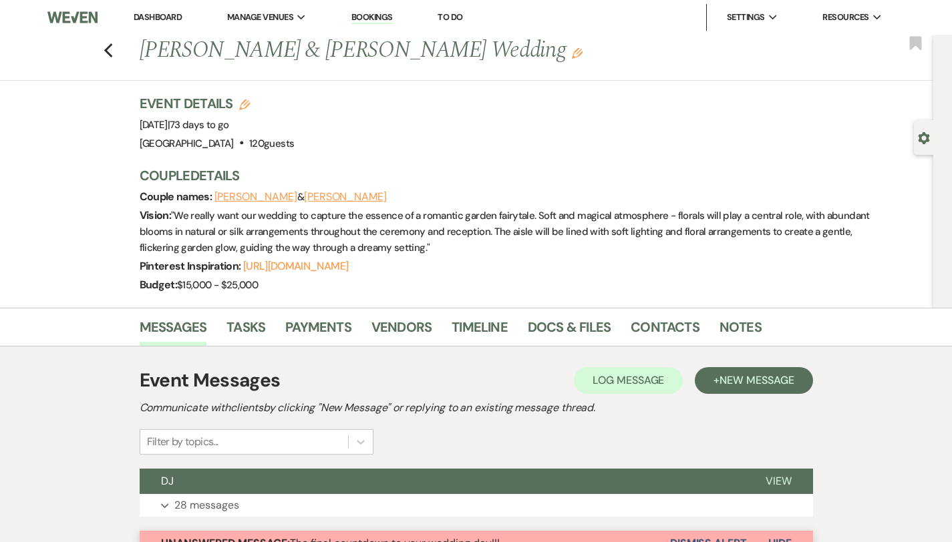
click at [149, 18] on link "Dashboard" at bounding box center [158, 16] width 48 height 11
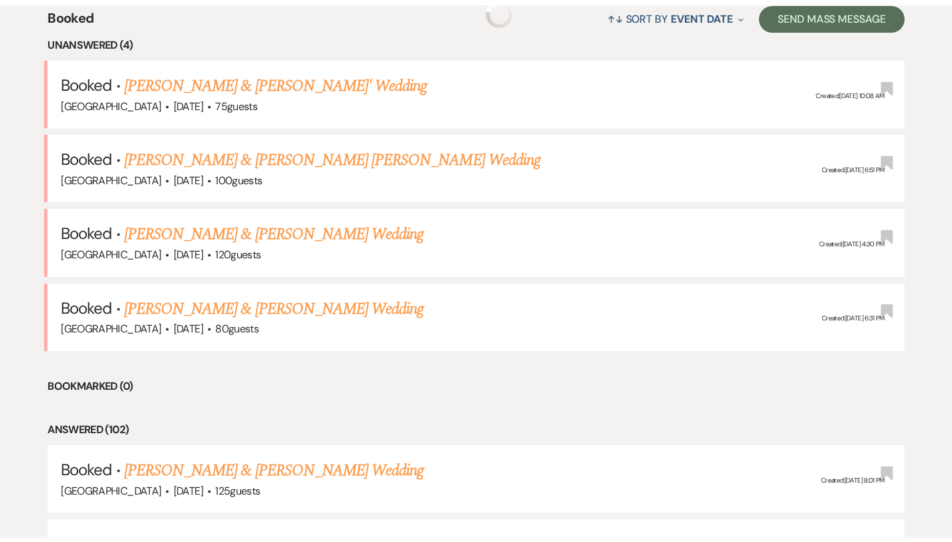
scroll to position [515, 0]
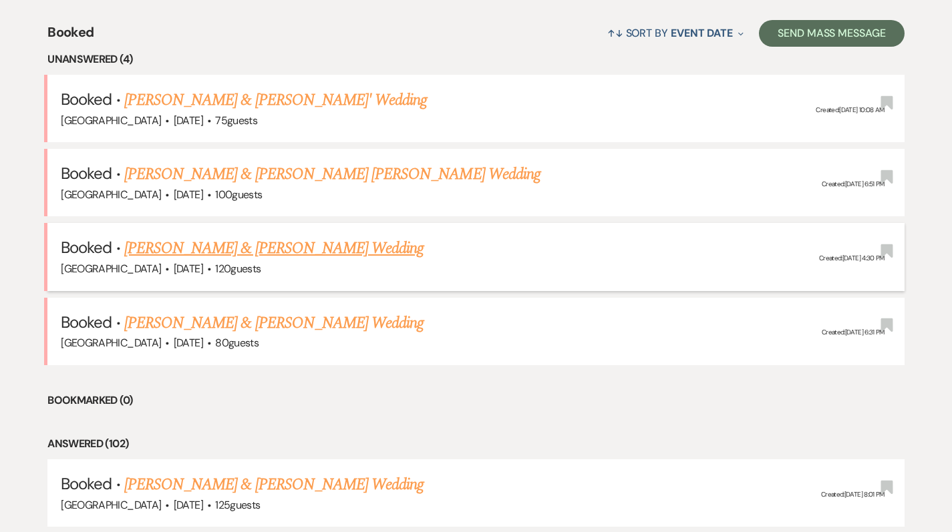
click at [282, 253] on link "[PERSON_NAME] & [PERSON_NAME] Wedding" at bounding box center [273, 248] width 299 height 24
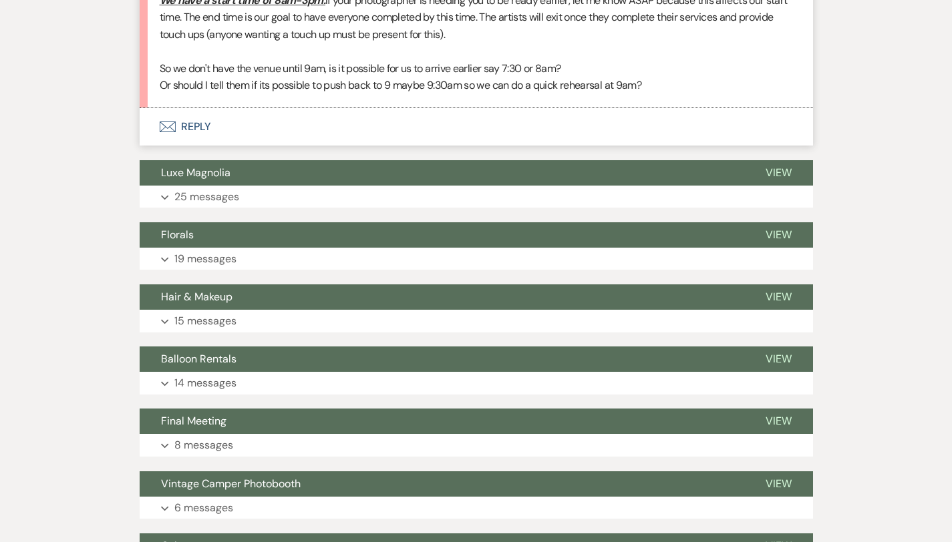
scroll to position [2194, 0]
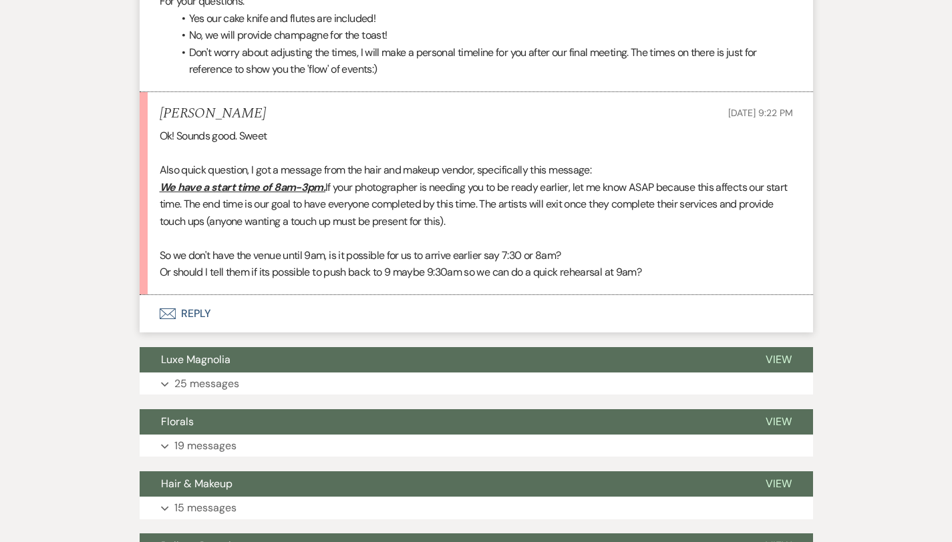
click at [194, 295] on button "Envelope Reply" at bounding box center [476, 313] width 673 height 37
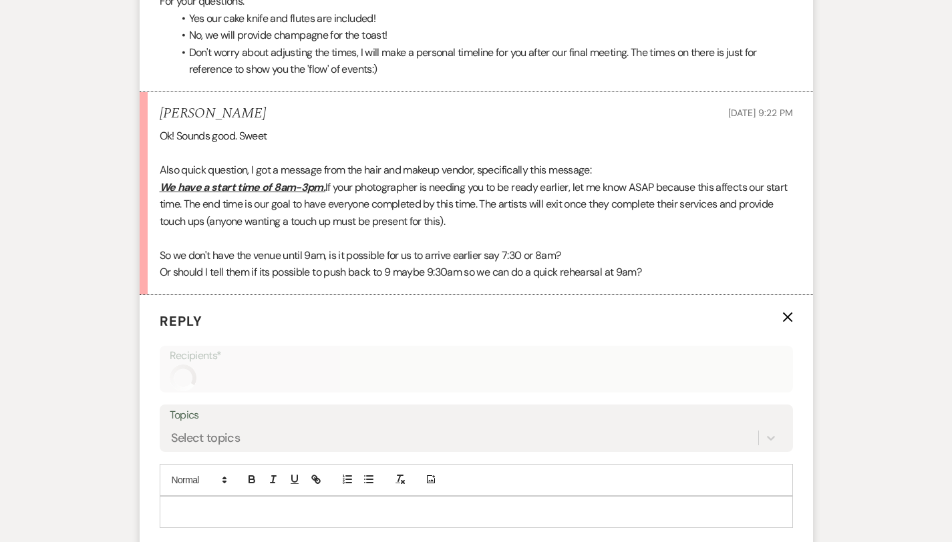
scroll to position [2322, 0]
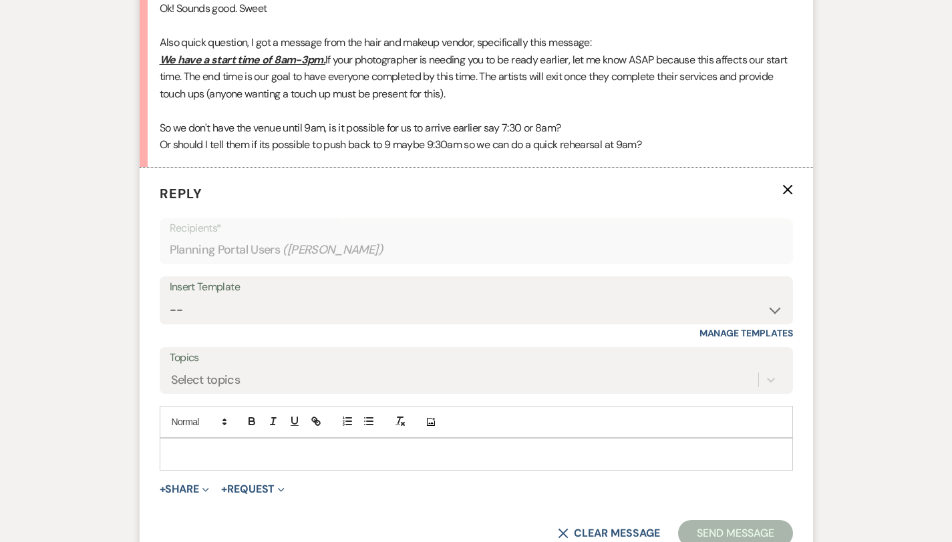
click at [196, 439] on div at bounding box center [476, 454] width 632 height 31
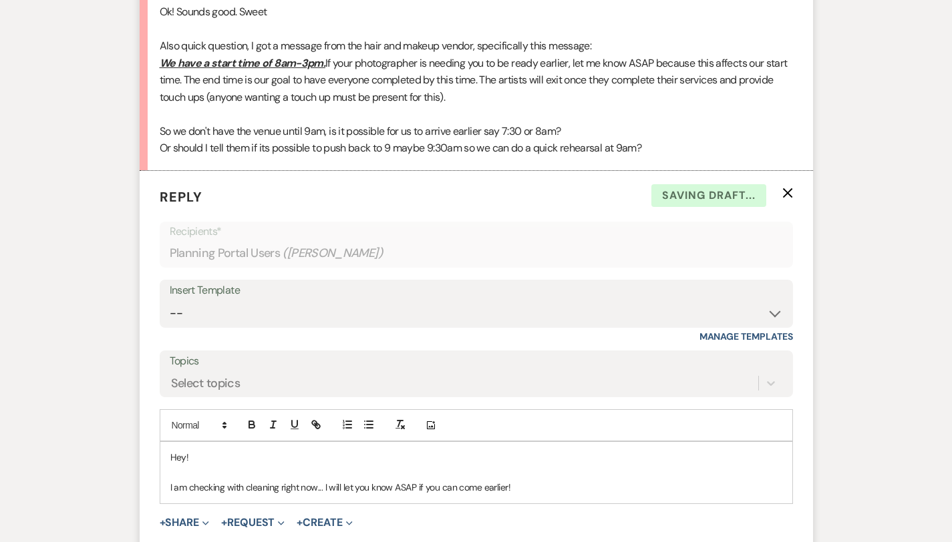
scroll to position [2348, 0]
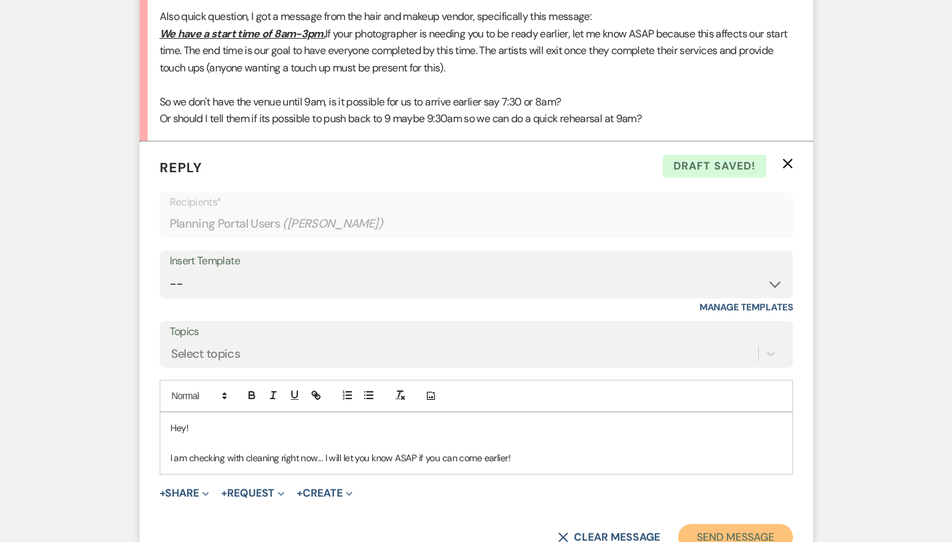
click at [738, 524] on button "Send Message" at bounding box center [735, 537] width 114 height 27
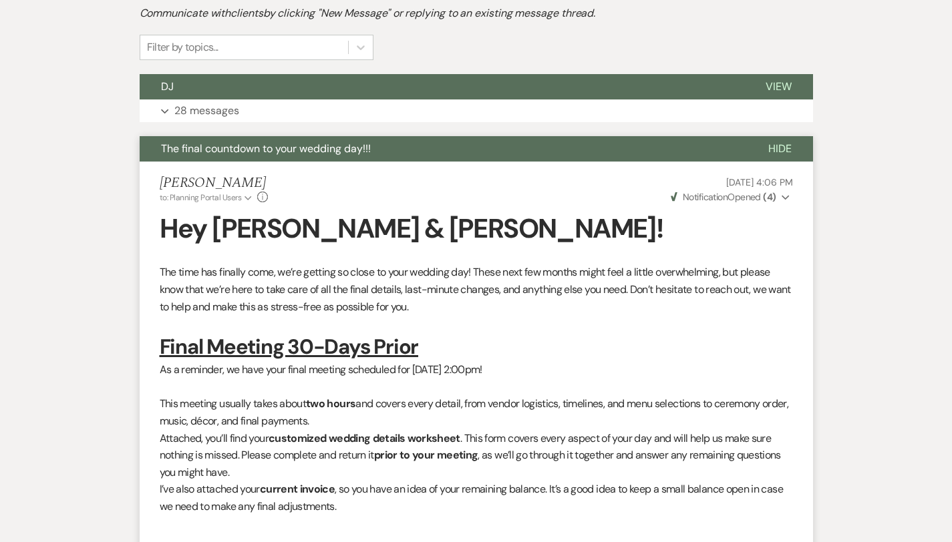
scroll to position [0, 0]
